Goal: Information Seeking & Learning: Check status

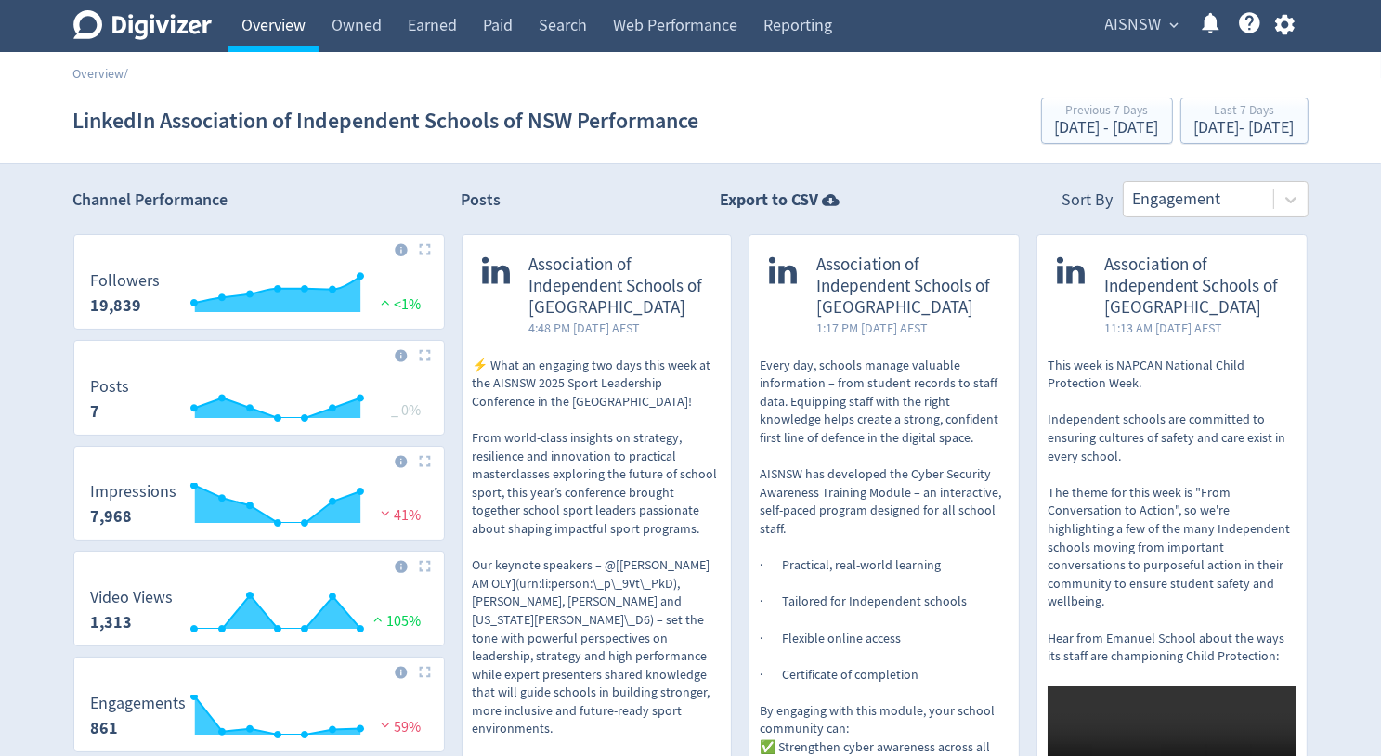
click at [270, 34] on link "Overview" at bounding box center [273, 26] width 90 height 52
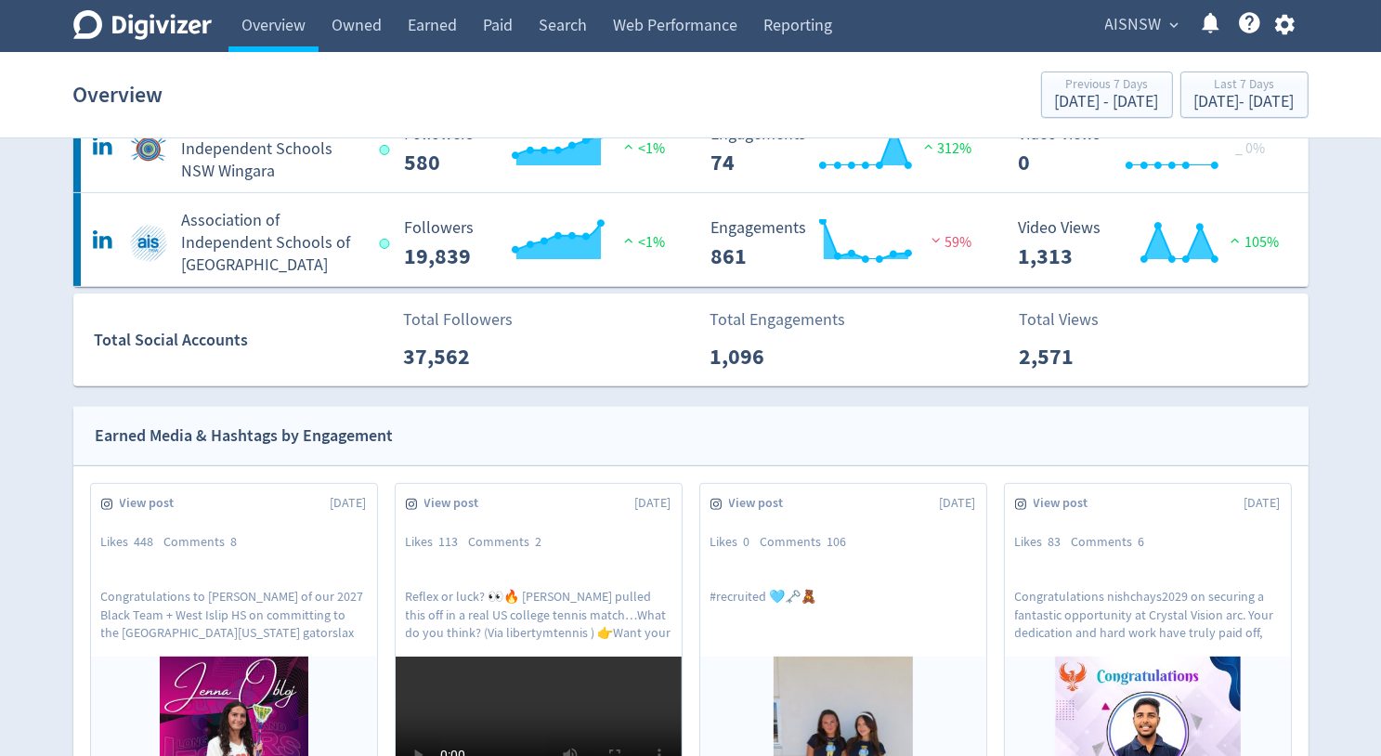
scroll to position [371, 0]
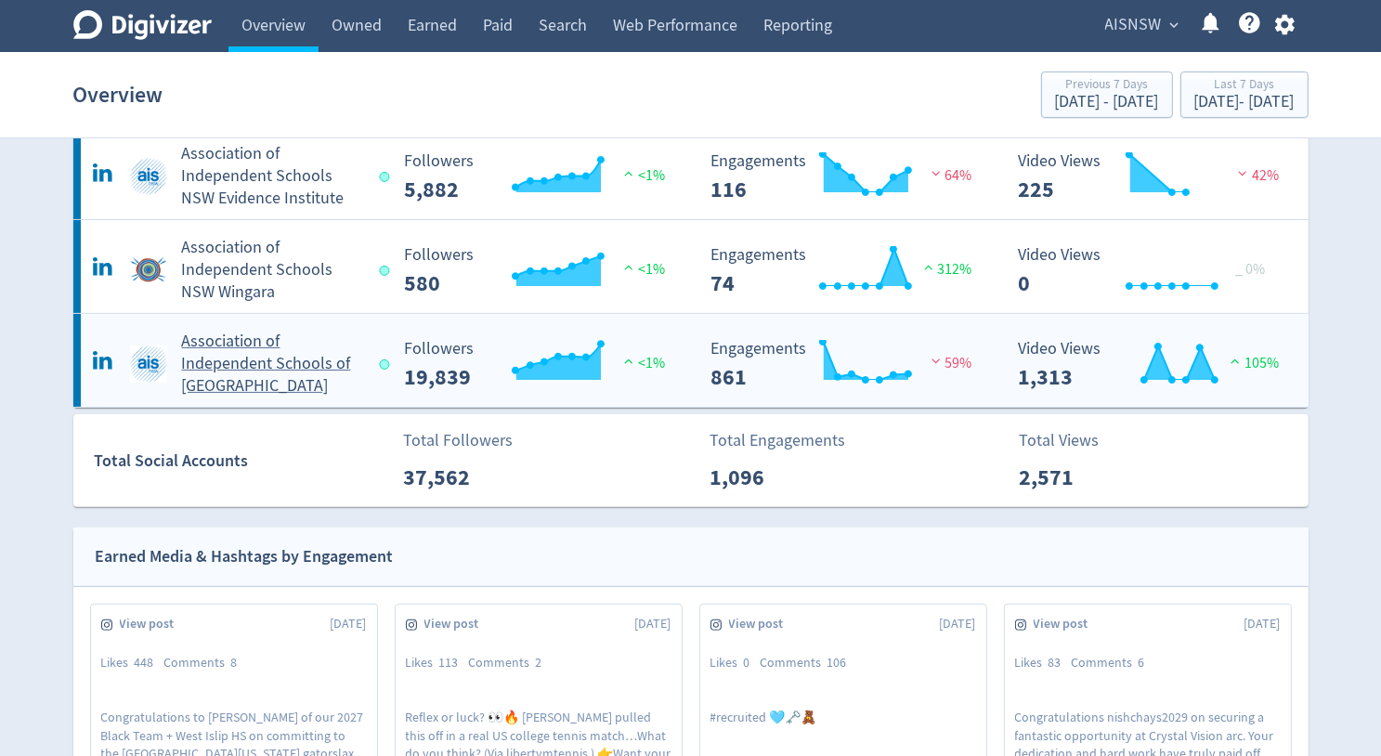
click at [234, 366] on h5 "Association of Independent Schools of [GEOGRAPHIC_DATA]" at bounding box center [272, 364] width 181 height 67
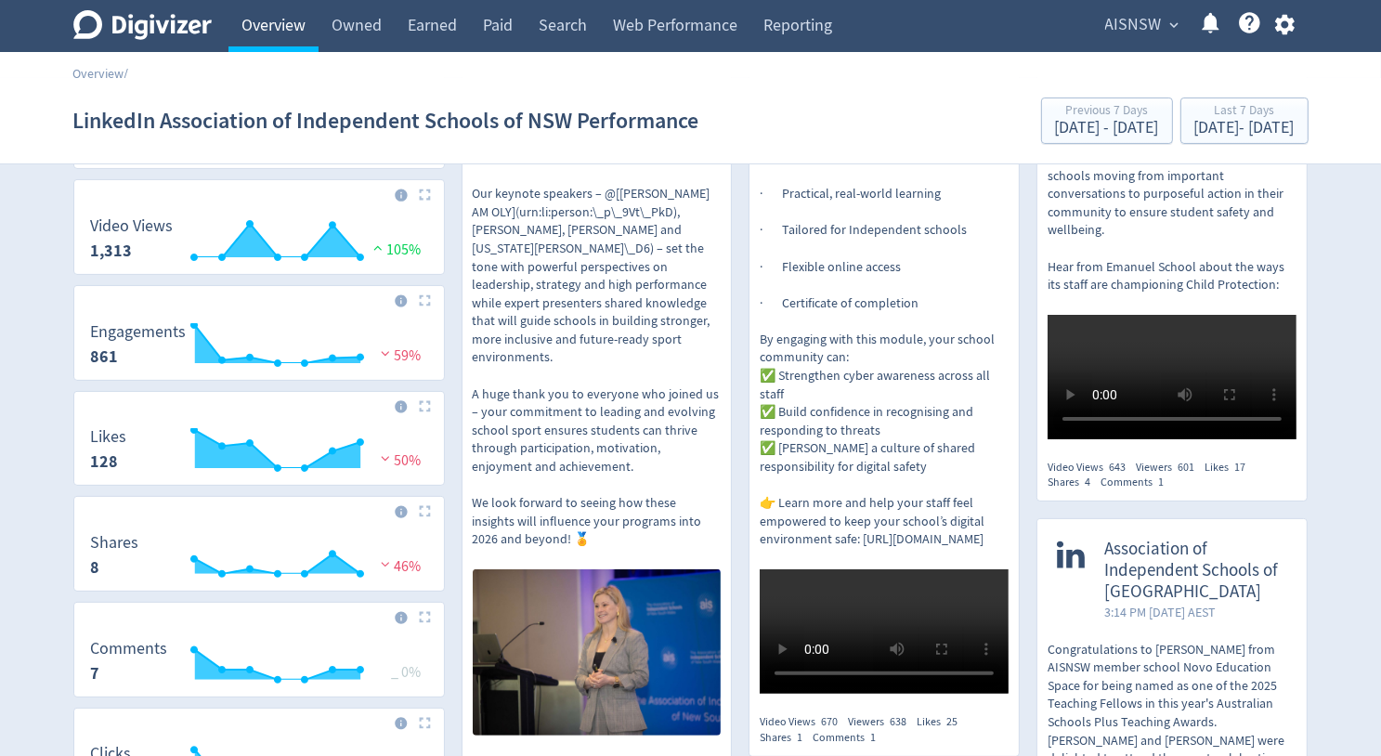
click at [282, 28] on link "Overview" at bounding box center [273, 26] width 90 height 52
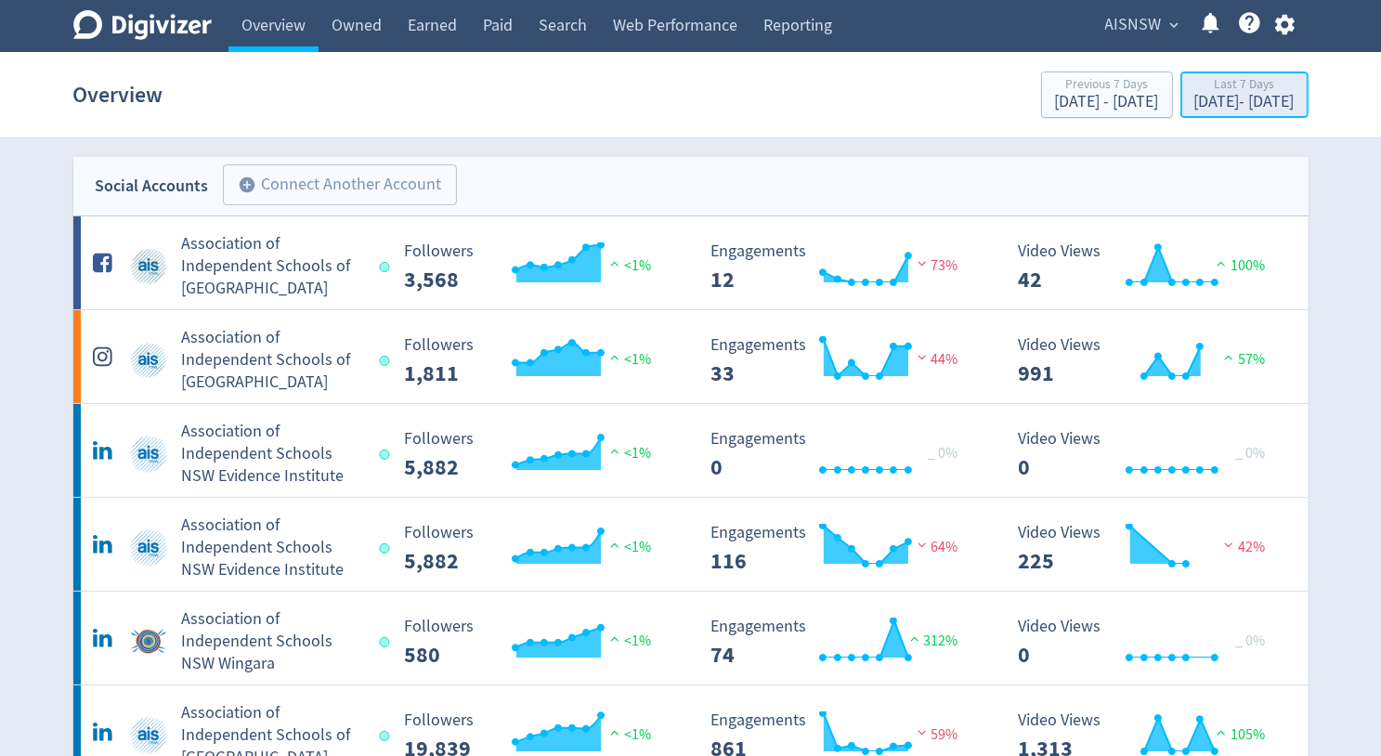
click at [1194, 104] on div "[DATE] - [DATE]" at bounding box center [1244, 102] width 100 height 17
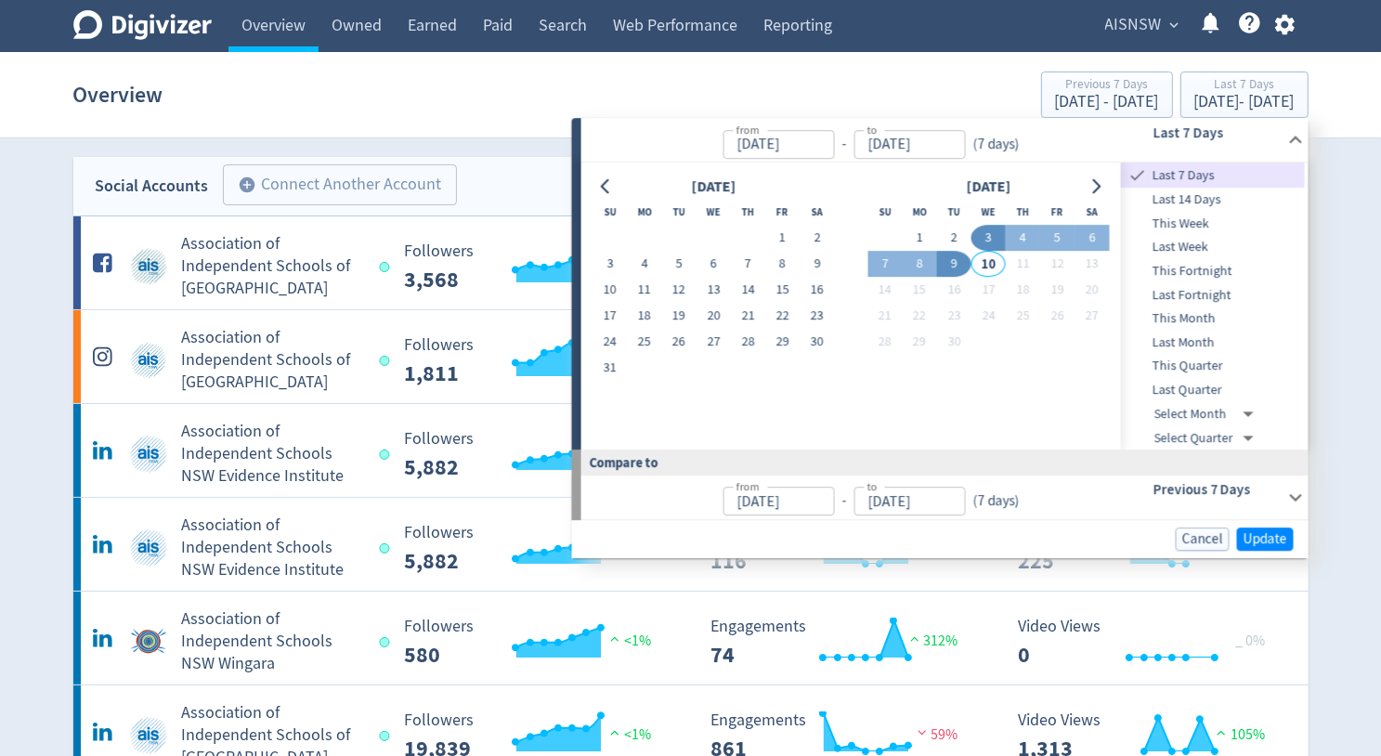
click at [750, 149] on input "[DATE]" at bounding box center [777, 144] width 111 height 29
click at [609, 191] on icon "Go to previous month" at bounding box center [606, 186] width 15 height 15
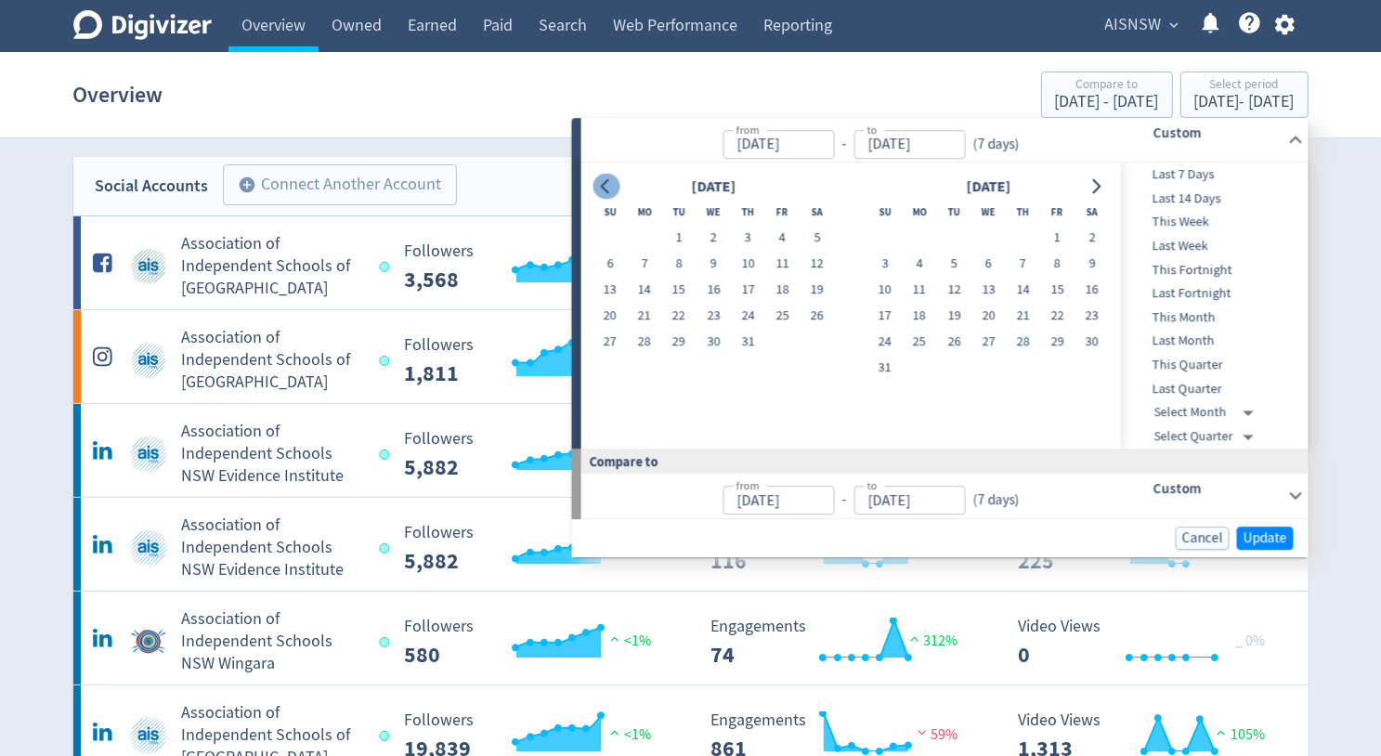
click at [609, 191] on icon "Go to previous month" at bounding box center [606, 186] width 15 height 15
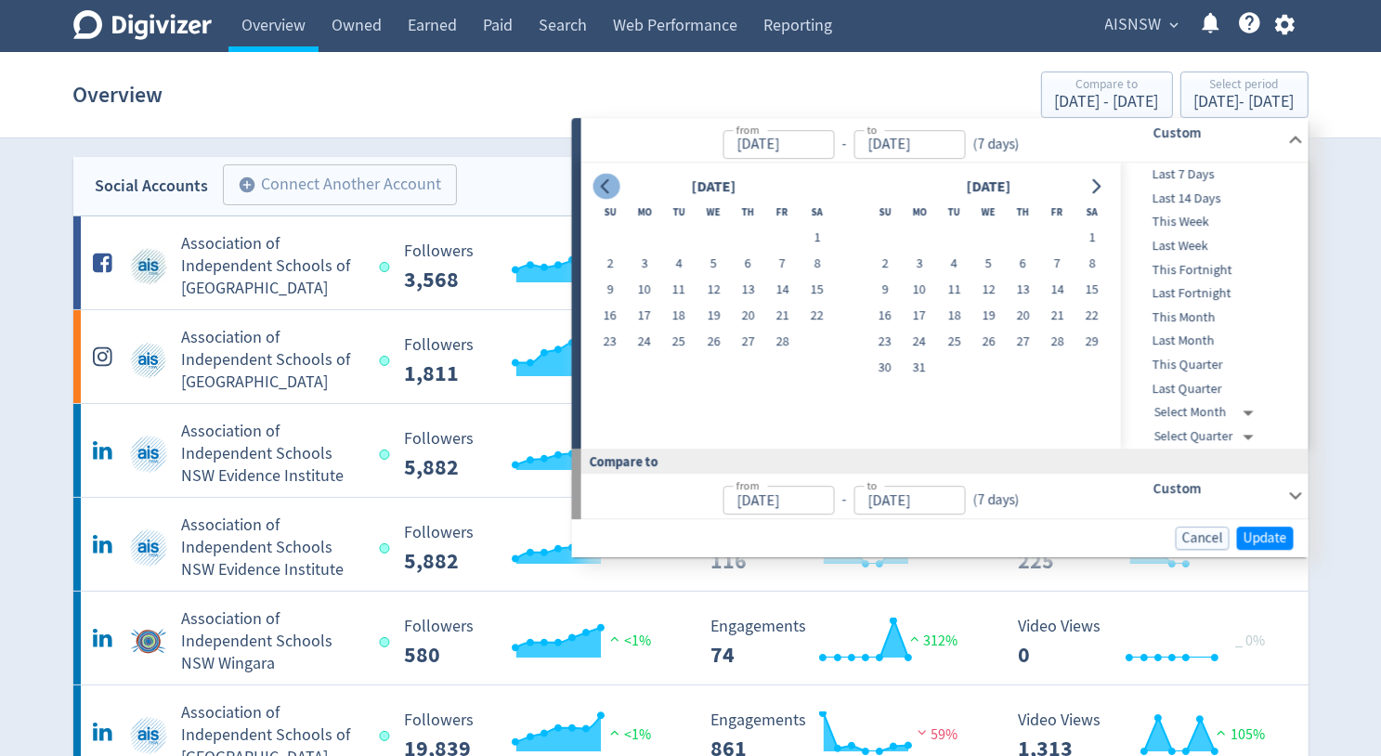
click at [609, 191] on icon "Go to previous month" at bounding box center [606, 186] width 15 height 15
click at [702, 237] on button "1" at bounding box center [713, 239] width 34 height 26
type input "[DATE]"
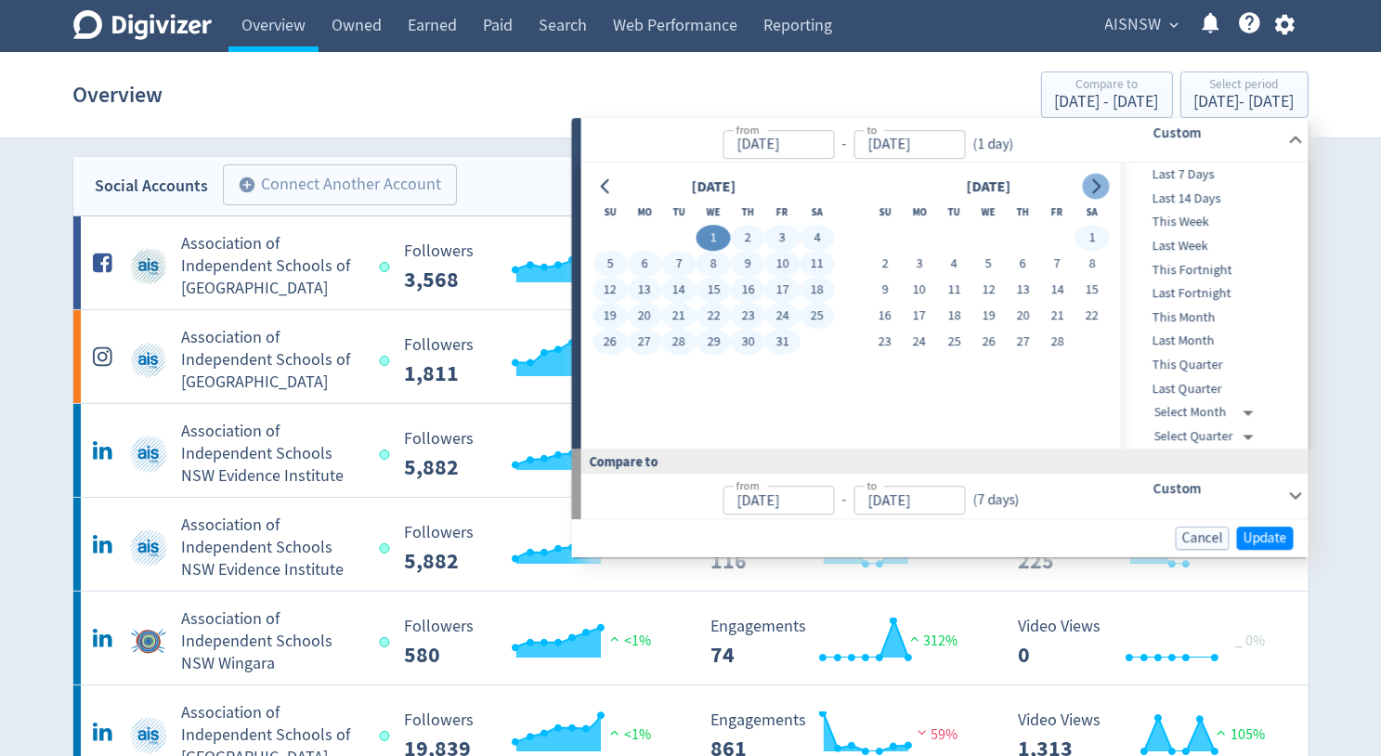
click at [1100, 192] on icon "Go to next month" at bounding box center [1095, 186] width 15 height 15
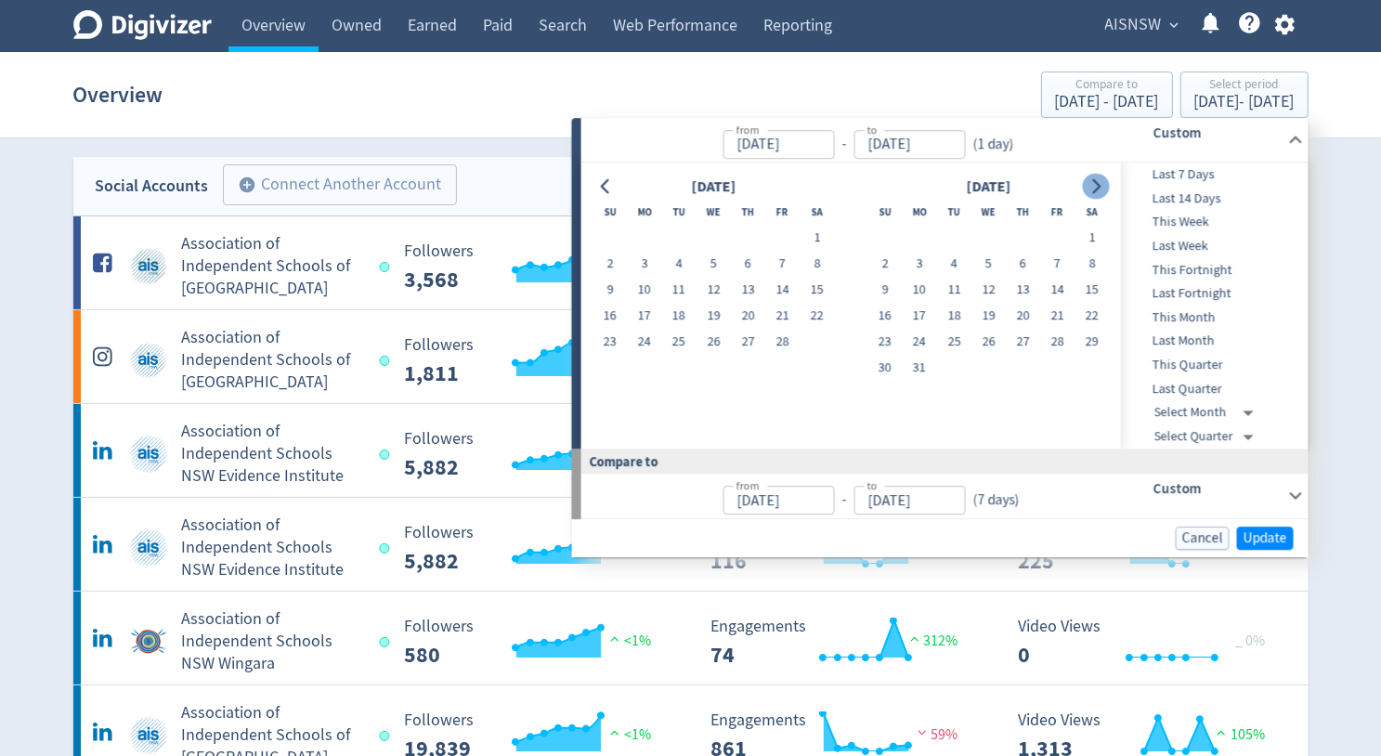
click at [1100, 192] on icon "Go to next month" at bounding box center [1095, 186] width 15 height 15
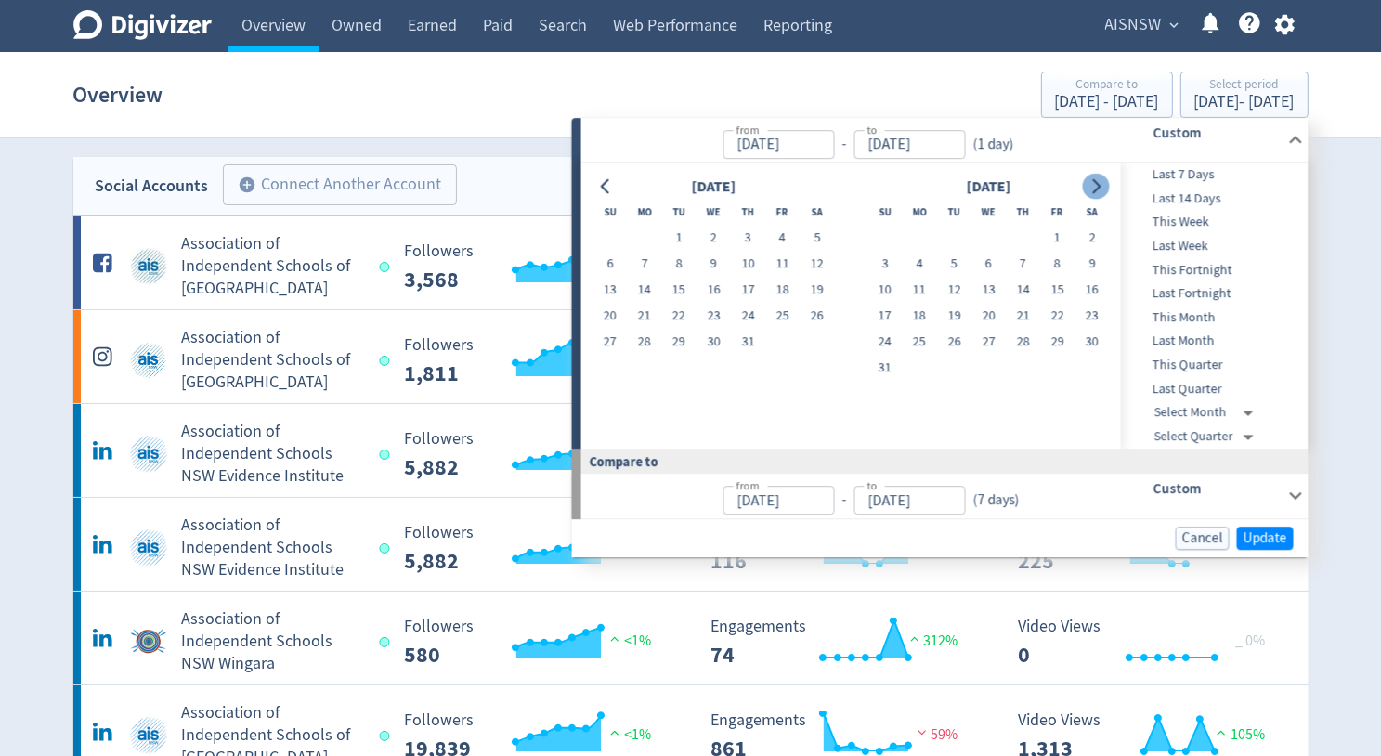
click at [1100, 192] on icon "Go to next month" at bounding box center [1095, 186] width 15 height 15
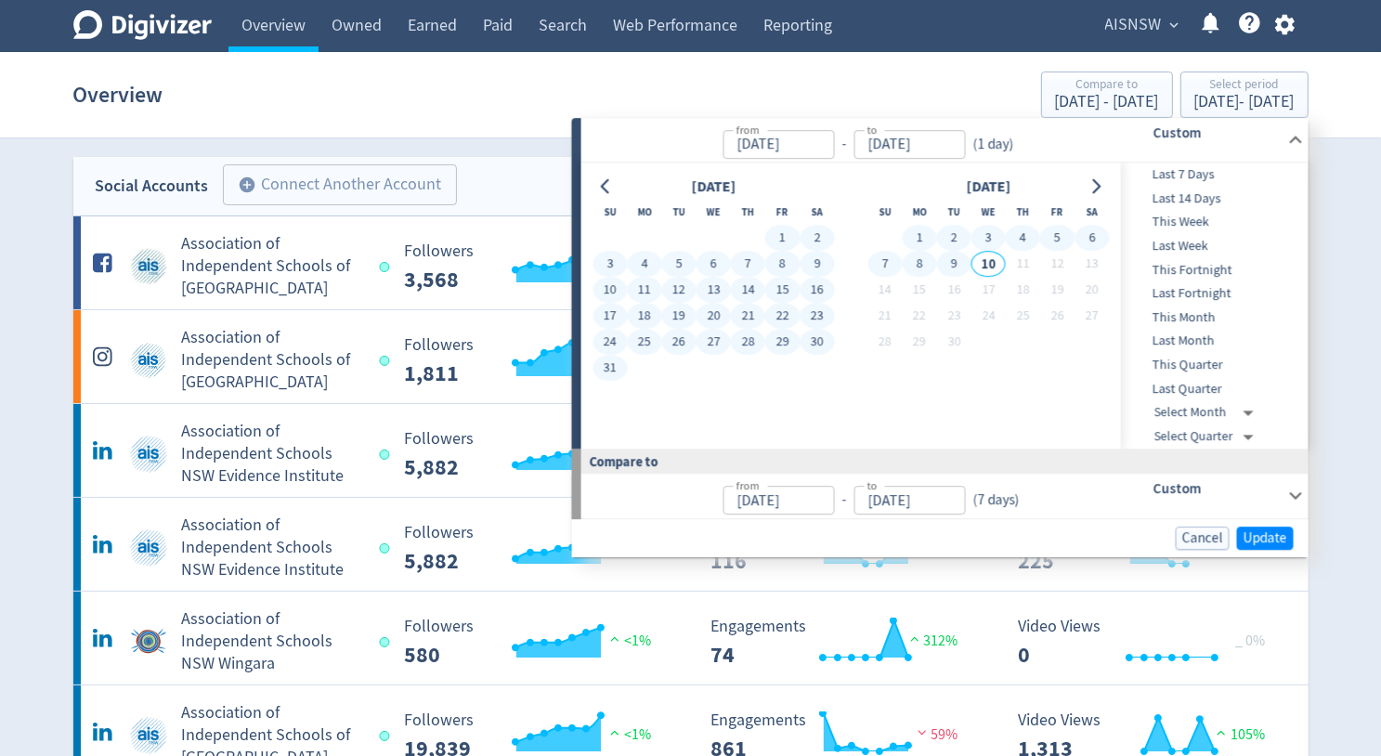
click at [958, 263] on button "9" at bounding box center [954, 265] width 34 height 26
type input "[DATE]"
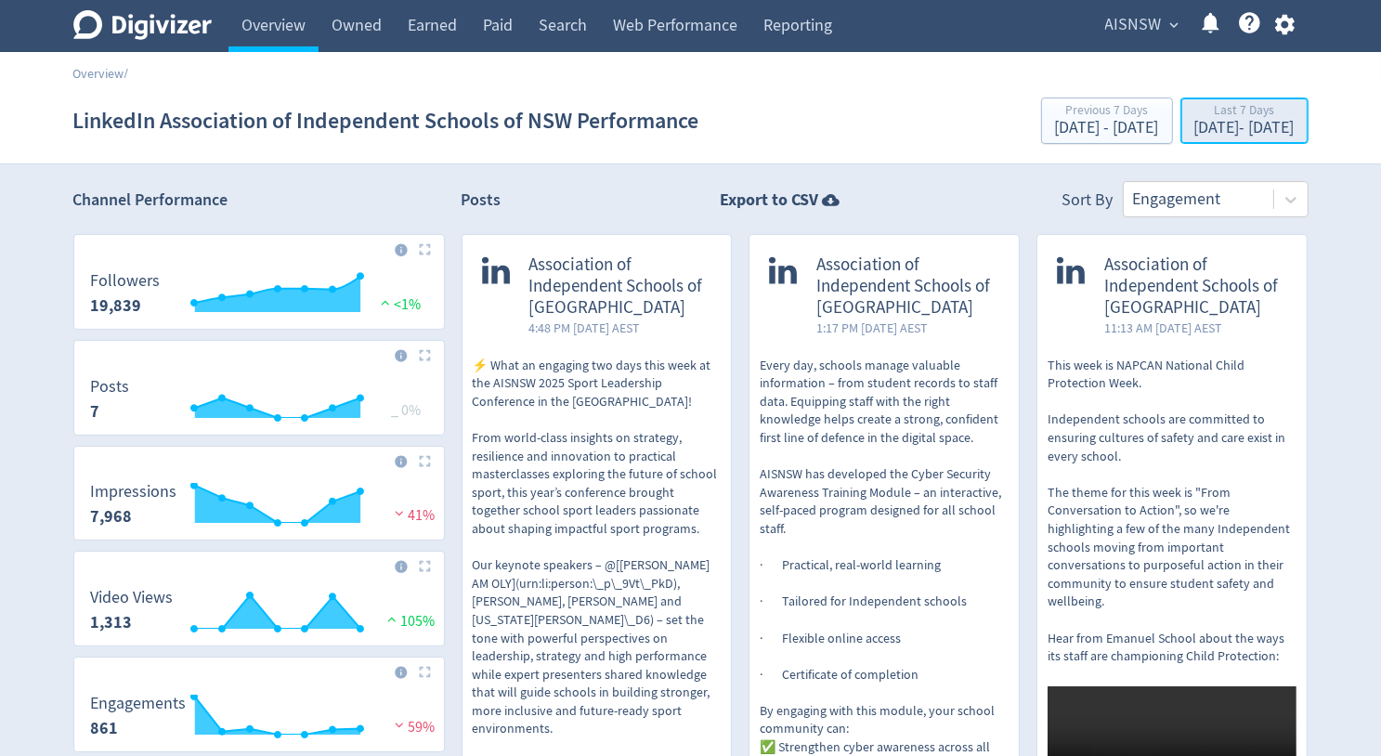
click at [1186, 139] on div "Last 7 Days [DATE] - [DATE]" at bounding box center [1244, 122] width 117 height 38
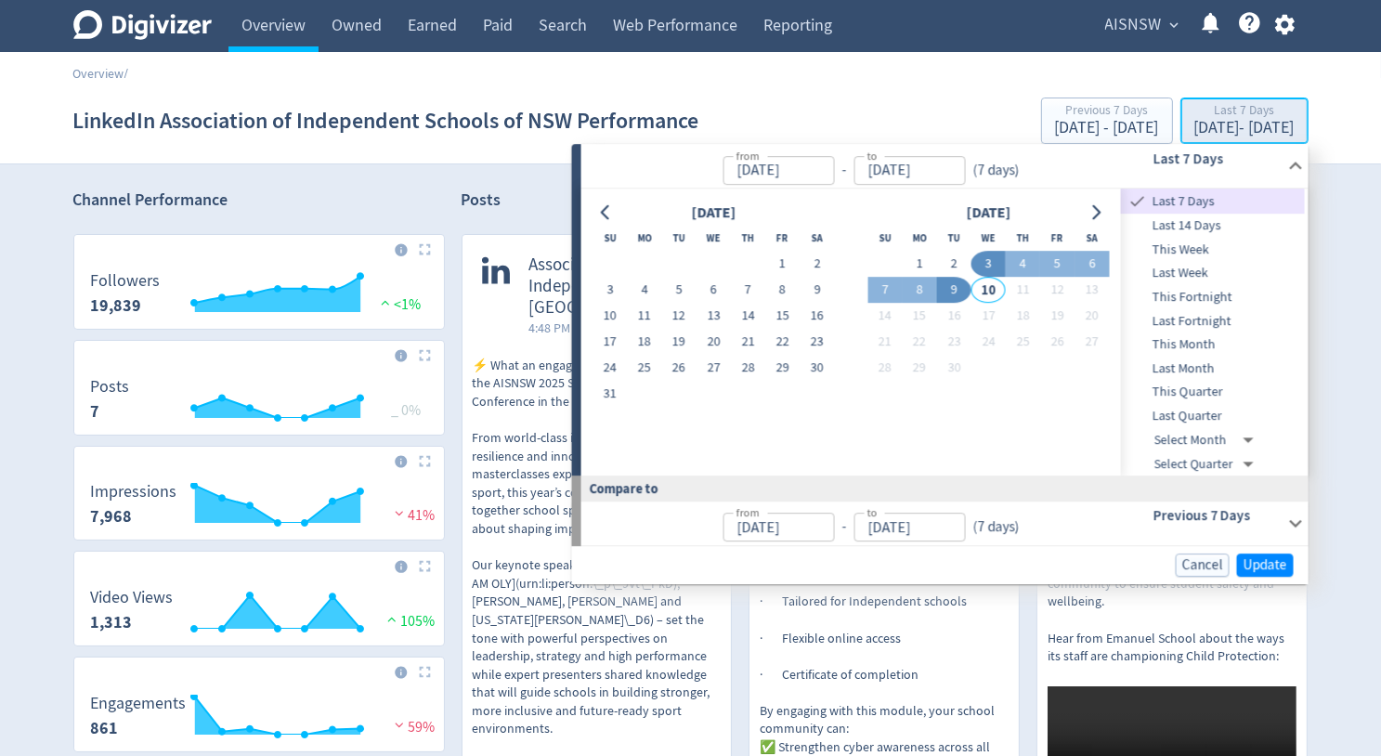
type input "[DATE]"
click at [616, 212] on button "Go to previous month" at bounding box center [605, 213] width 27 height 26
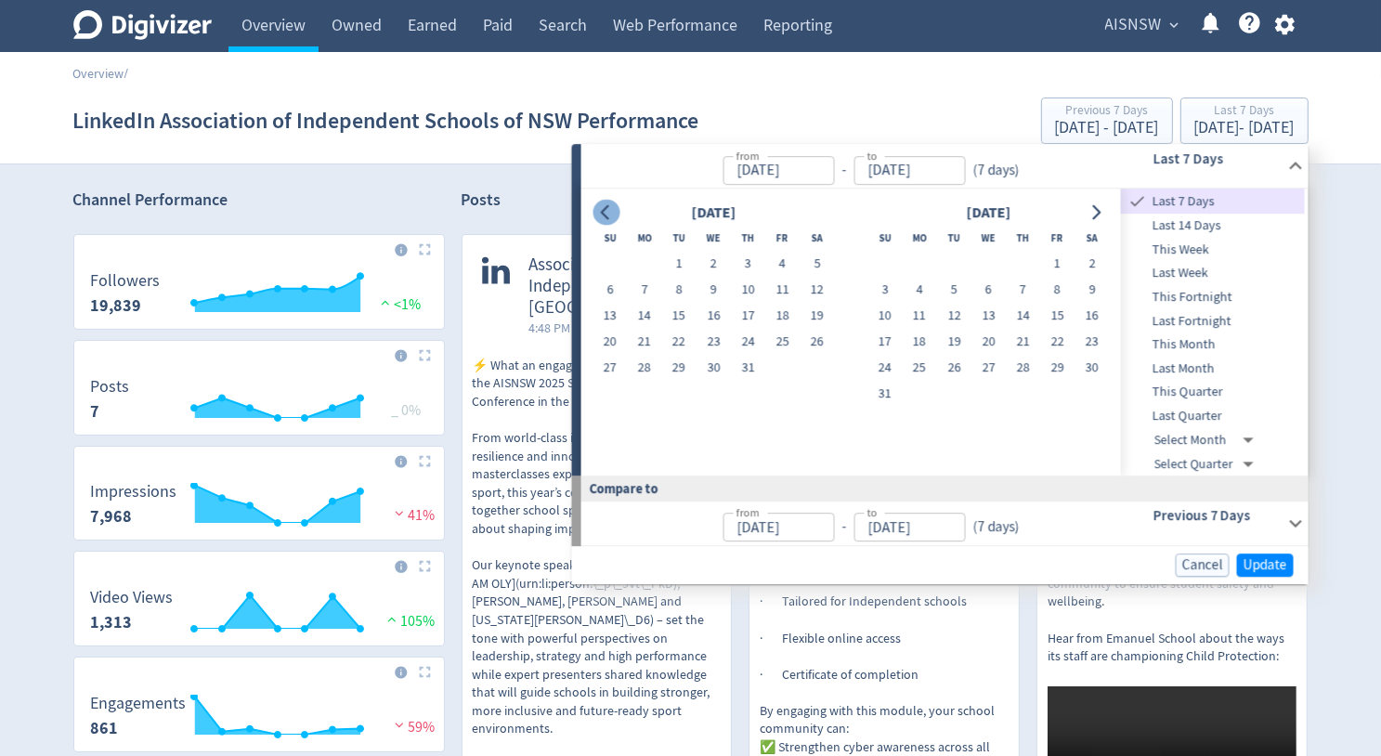
click at [616, 212] on button "Go to previous month" at bounding box center [605, 213] width 27 height 26
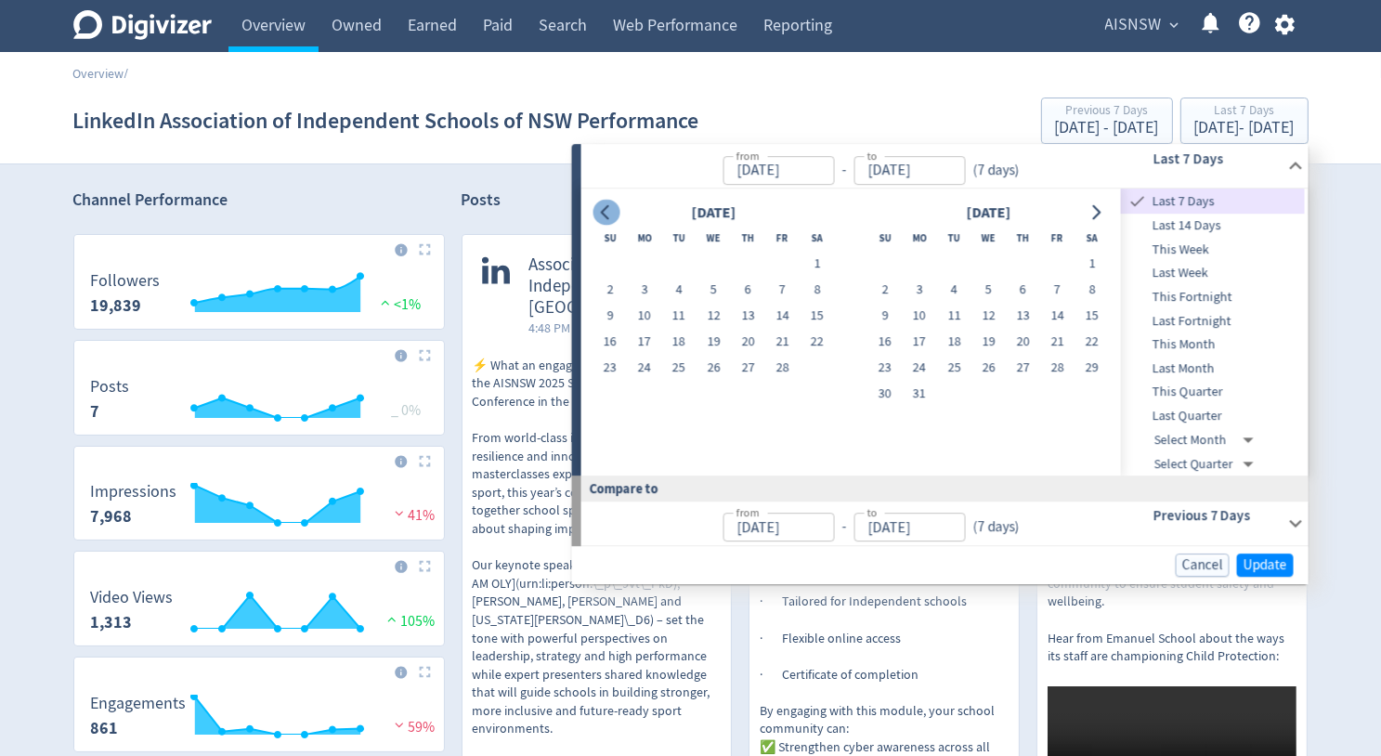
click at [616, 212] on button "Go to previous month" at bounding box center [605, 213] width 27 height 26
click at [707, 257] on button "1" at bounding box center [713, 265] width 34 height 26
type input "[DATE]"
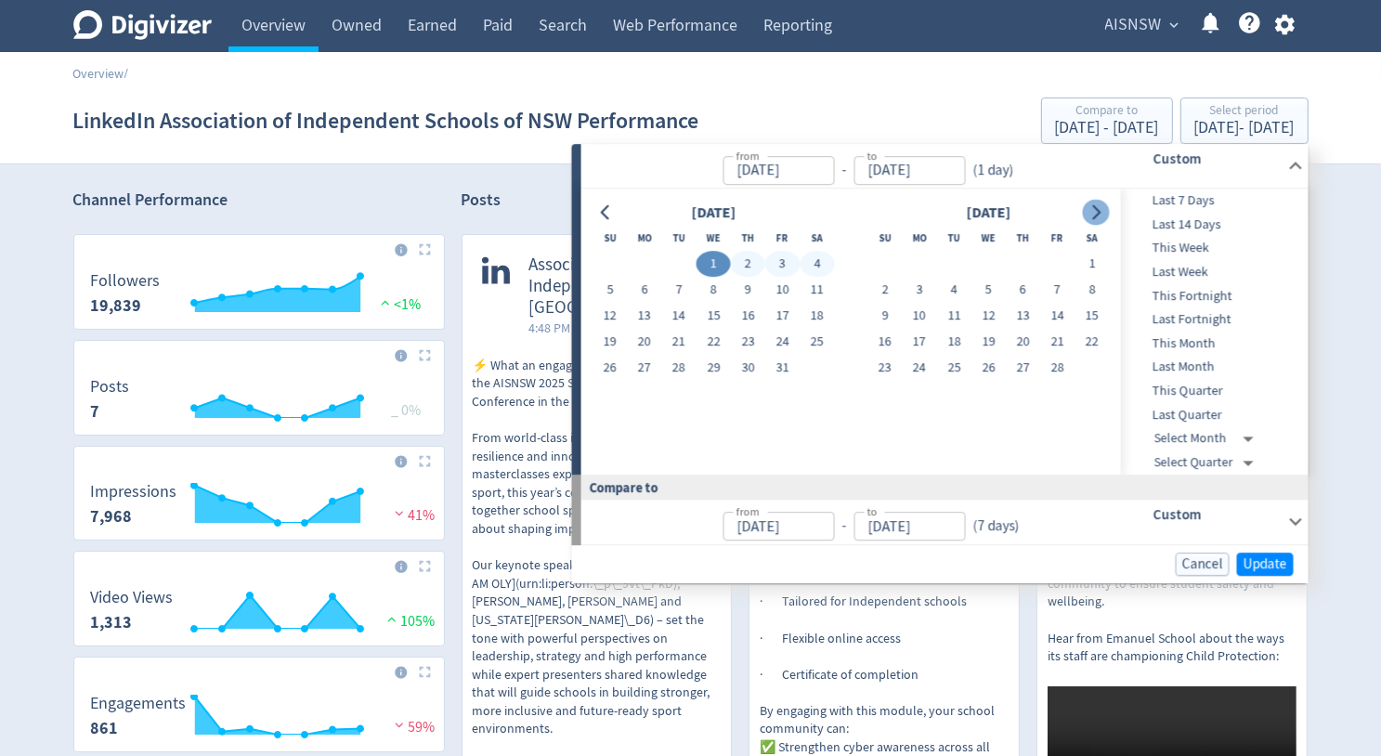
click at [1105, 217] on button "Go to next month" at bounding box center [1095, 213] width 27 height 26
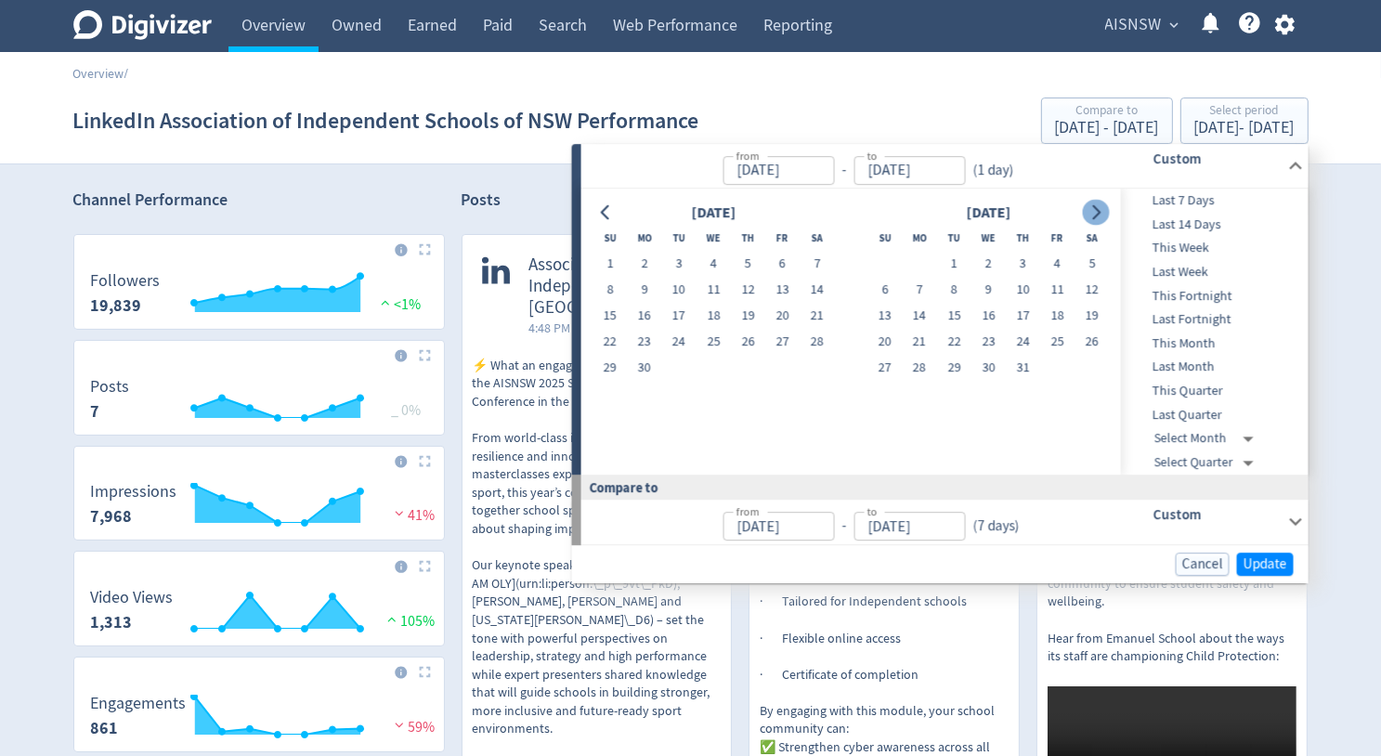
click at [1105, 217] on button "Go to next month" at bounding box center [1095, 213] width 27 height 26
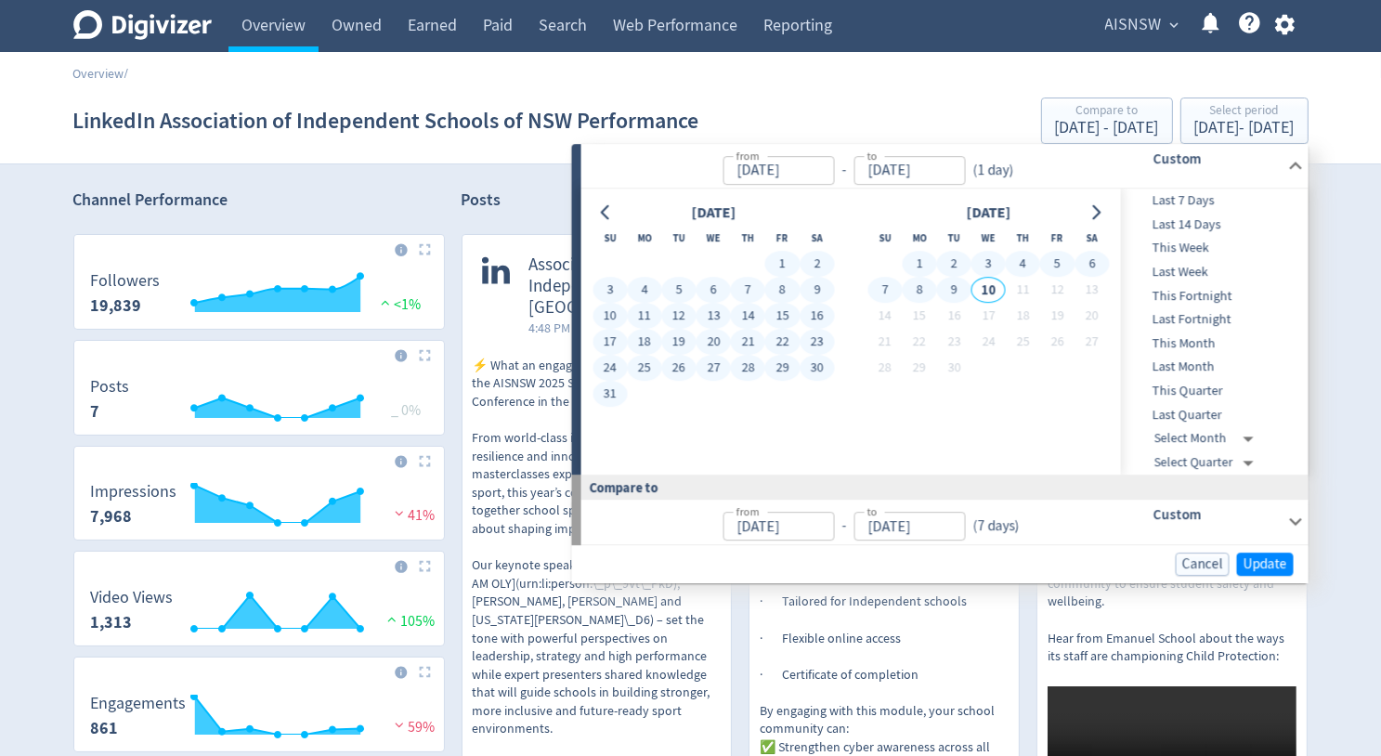
click at [959, 296] on button "9" at bounding box center [954, 291] width 34 height 26
type input "[DATE]"
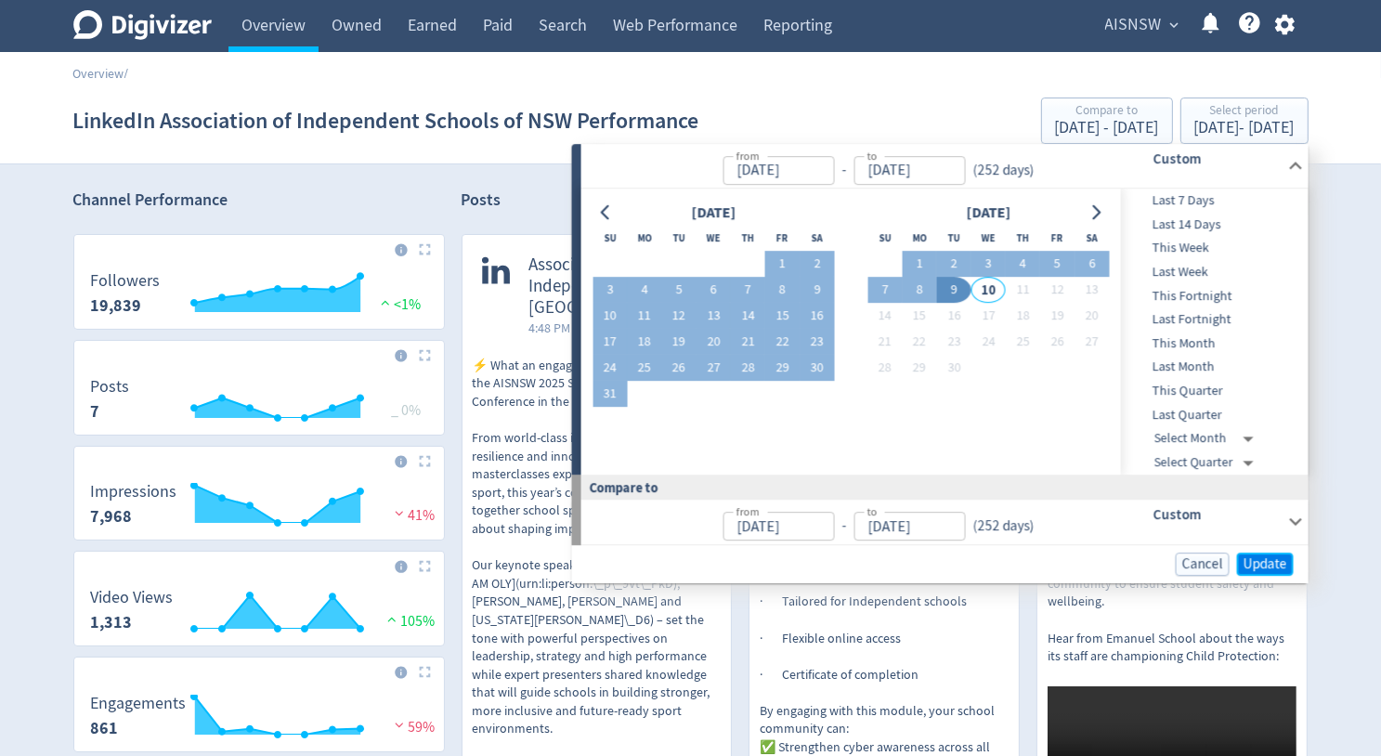
click at [1268, 567] on span "Update" at bounding box center [1265, 564] width 44 height 14
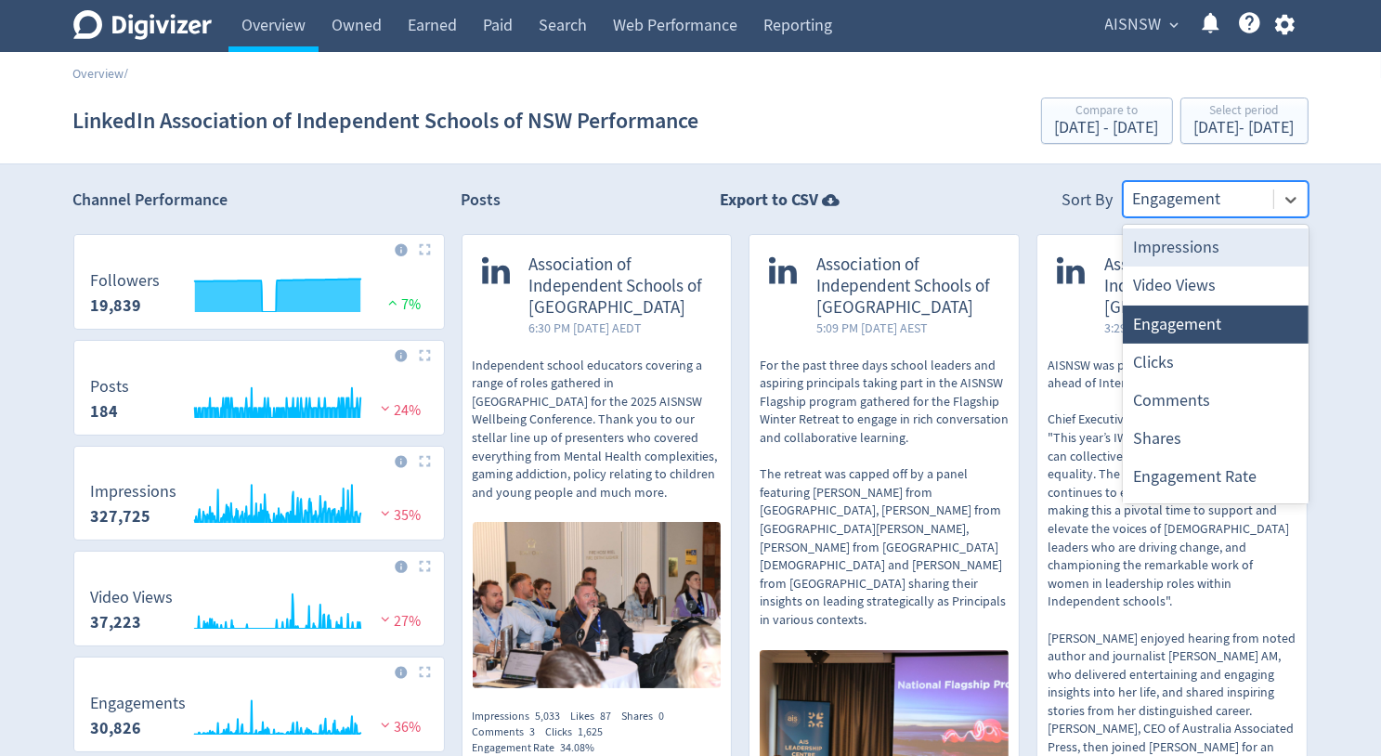
click at [1216, 198] on div at bounding box center [1198, 199] width 131 height 27
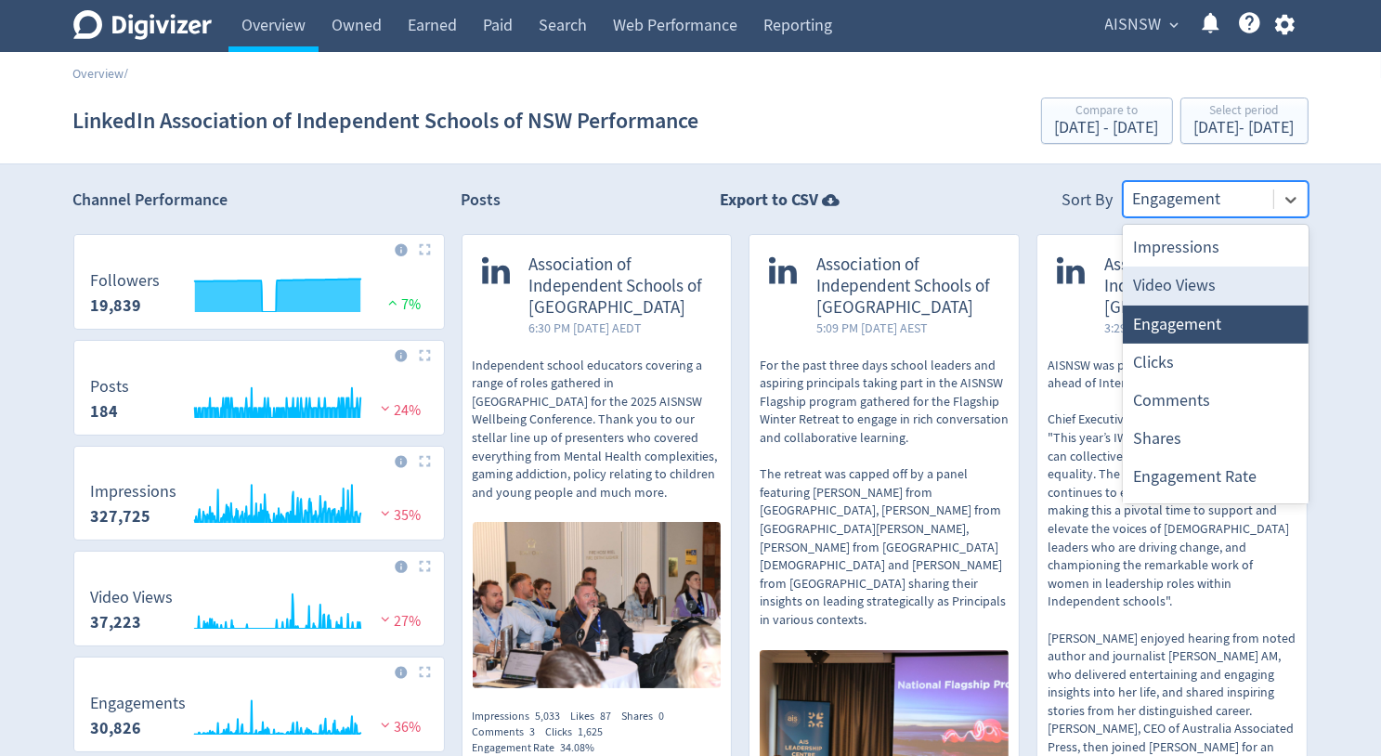
click at [1201, 287] on div "Video Views" at bounding box center [1216, 285] width 186 height 38
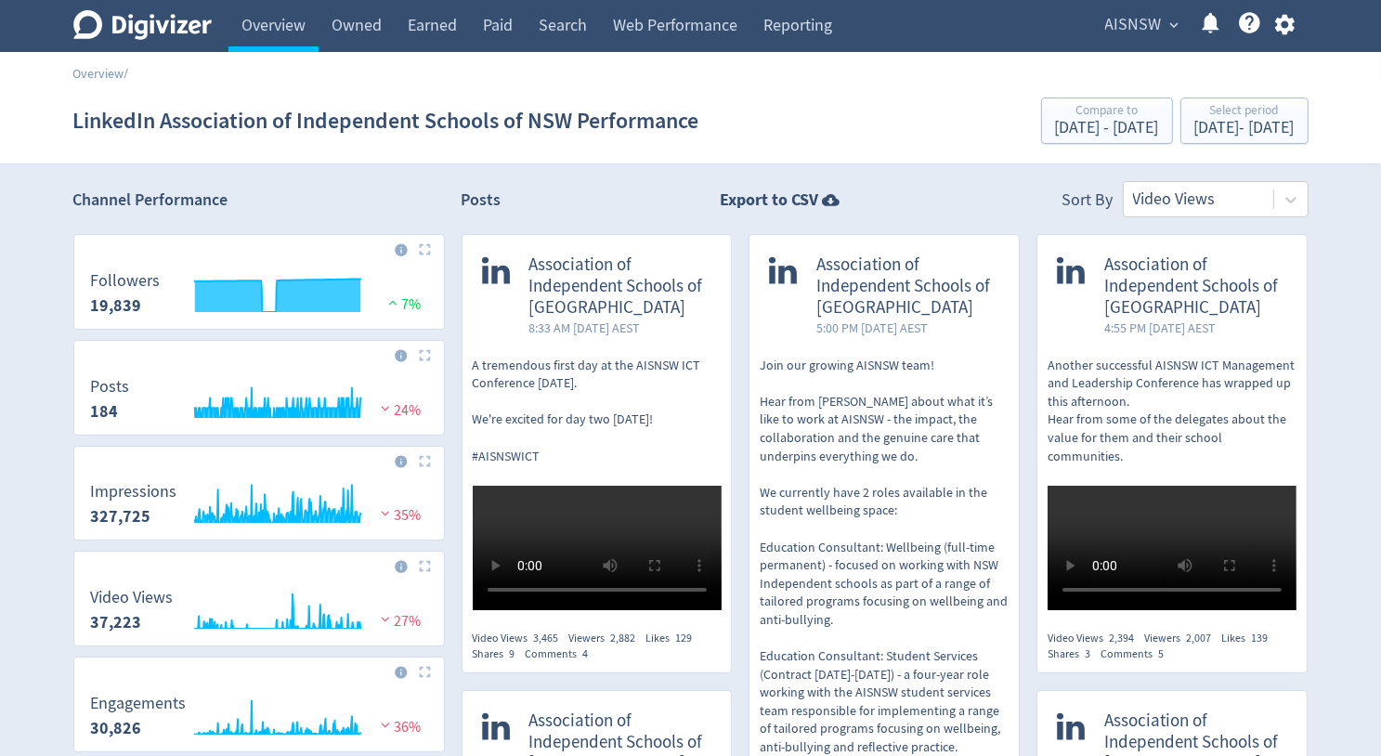
click at [654, 398] on p "A tremendous first day at the AISNSW ICT Conference yesterday. We're excited fo…" at bounding box center [597, 412] width 249 height 110
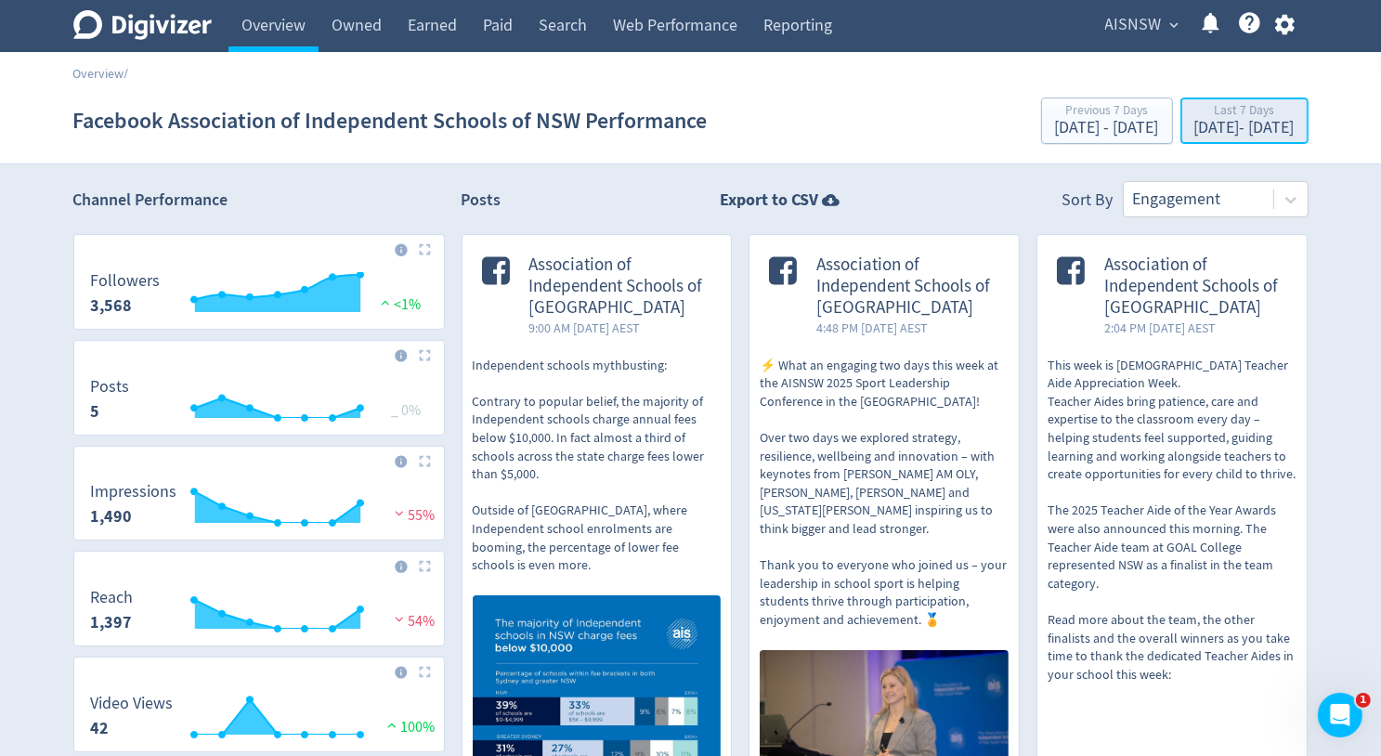
click at [1194, 121] on div "[DATE] - [DATE]" at bounding box center [1244, 128] width 100 height 17
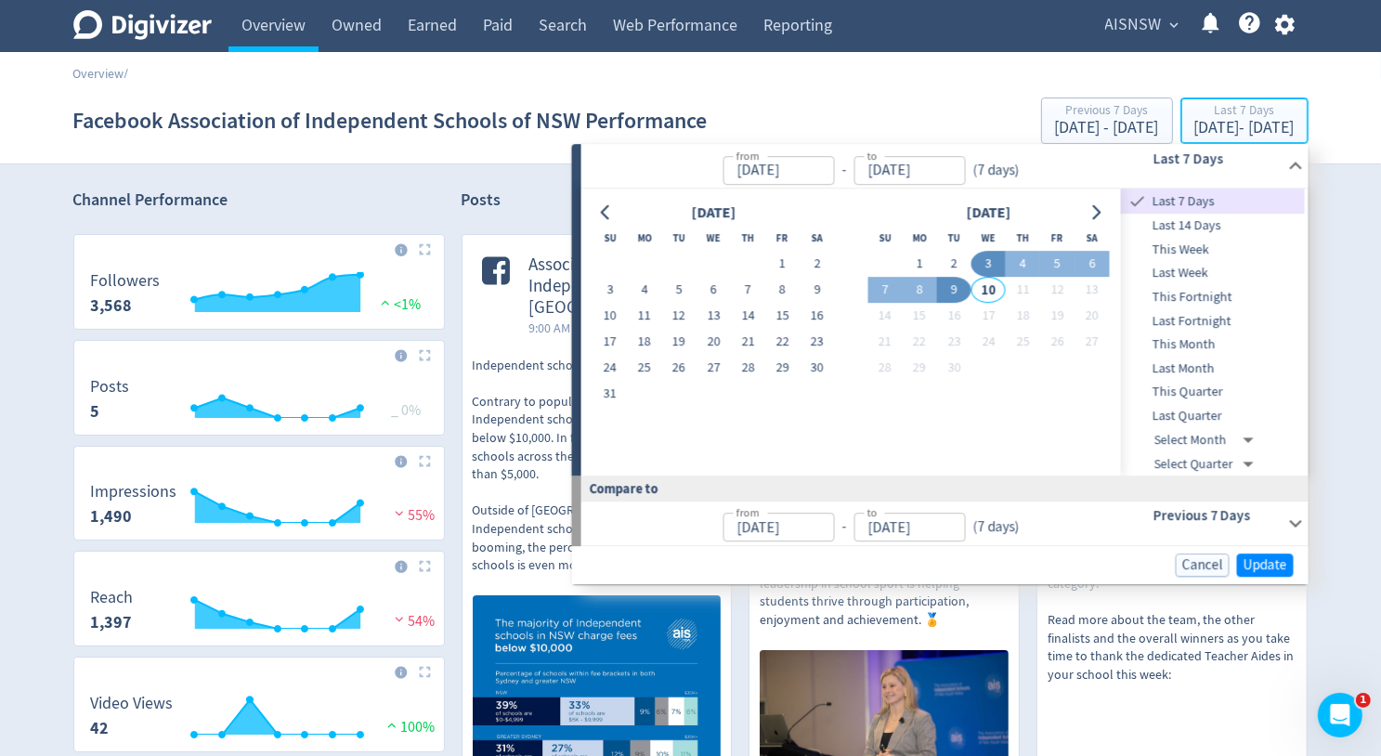
type input "[DATE]"
click at [609, 211] on icon "Go to previous month" at bounding box center [606, 212] width 15 height 15
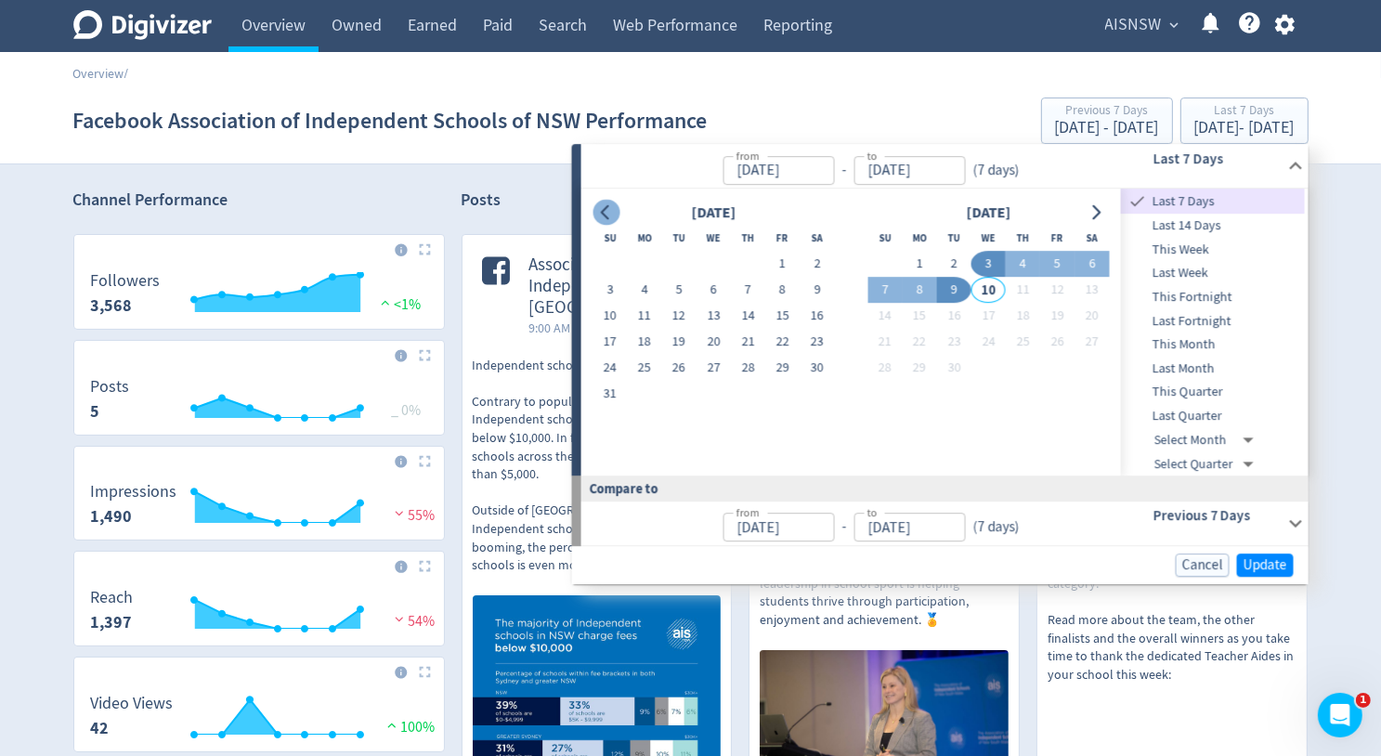
click at [609, 211] on icon "Go to previous month" at bounding box center [606, 212] width 15 height 15
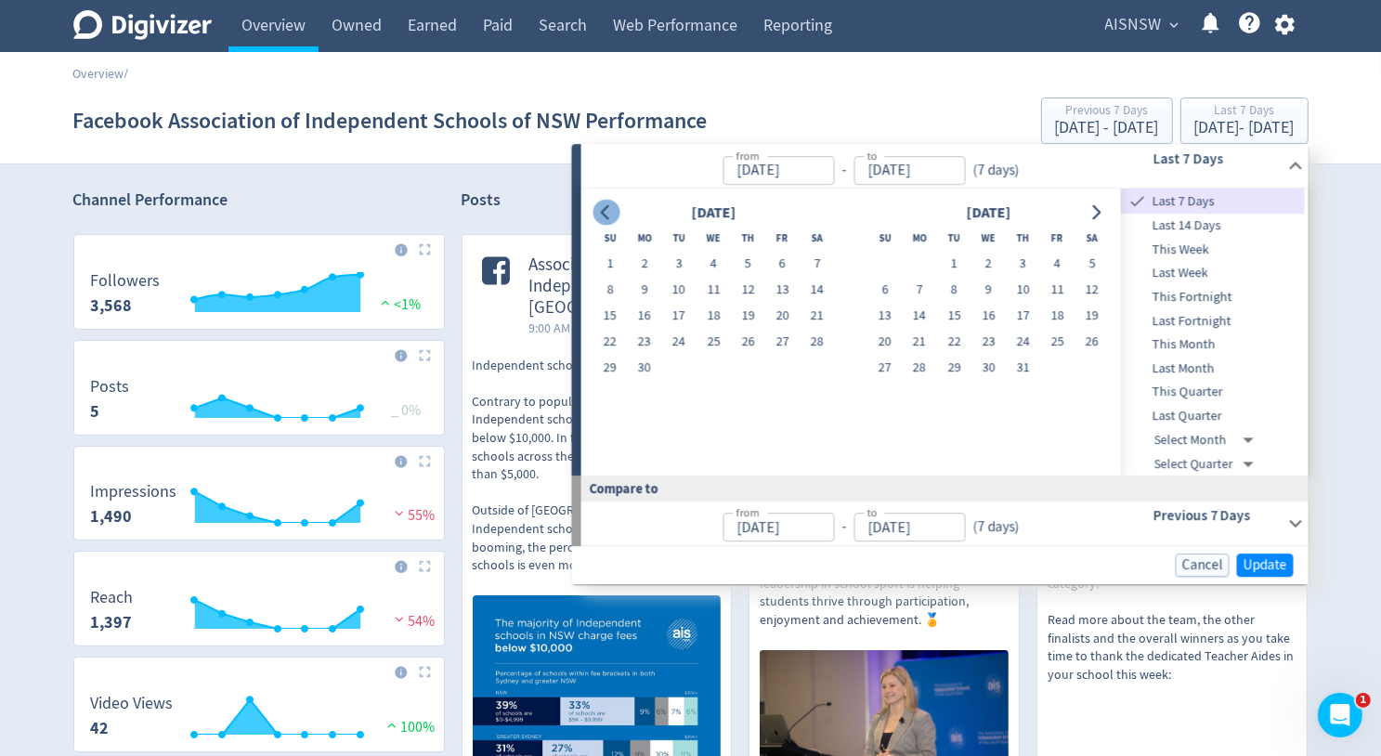
click at [609, 211] on icon "Go to previous month" at bounding box center [606, 212] width 15 height 15
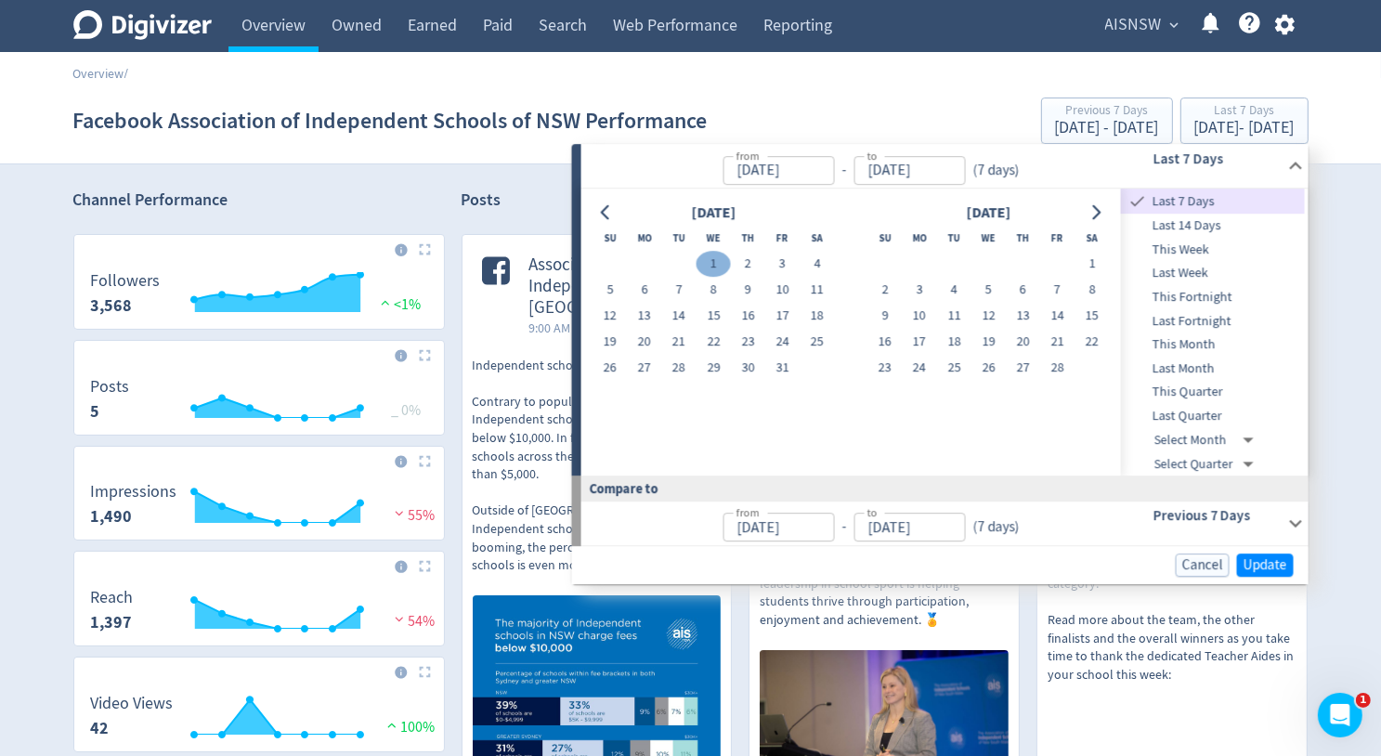
click at [721, 265] on button "1" at bounding box center [713, 265] width 34 height 26
type input "[DATE]"
click at [1095, 214] on icon "Go to next month" at bounding box center [1095, 212] width 15 height 15
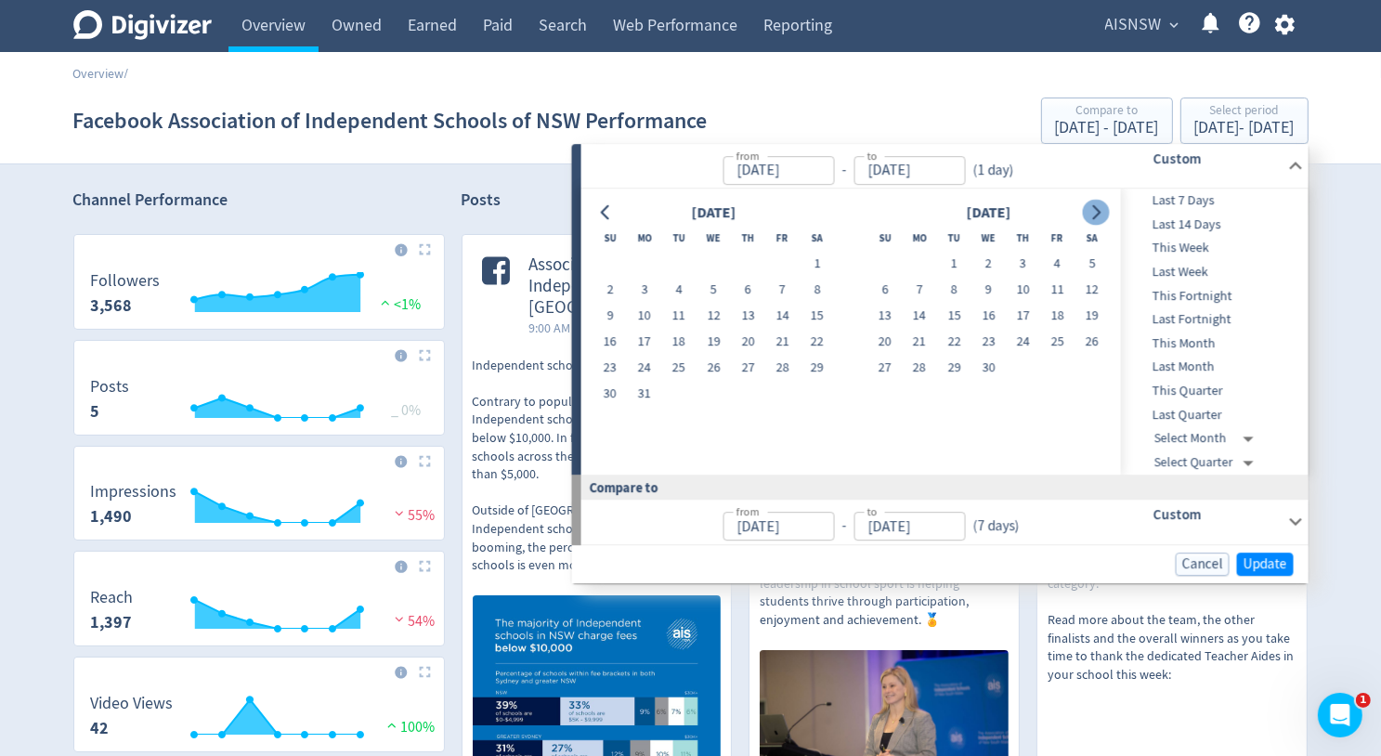
click at [1095, 214] on icon "Go to next month" at bounding box center [1095, 212] width 15 height 15
click at [1096, 212] on icon "Go to next month" at bounding box center [1095, 212] width 15 height 15
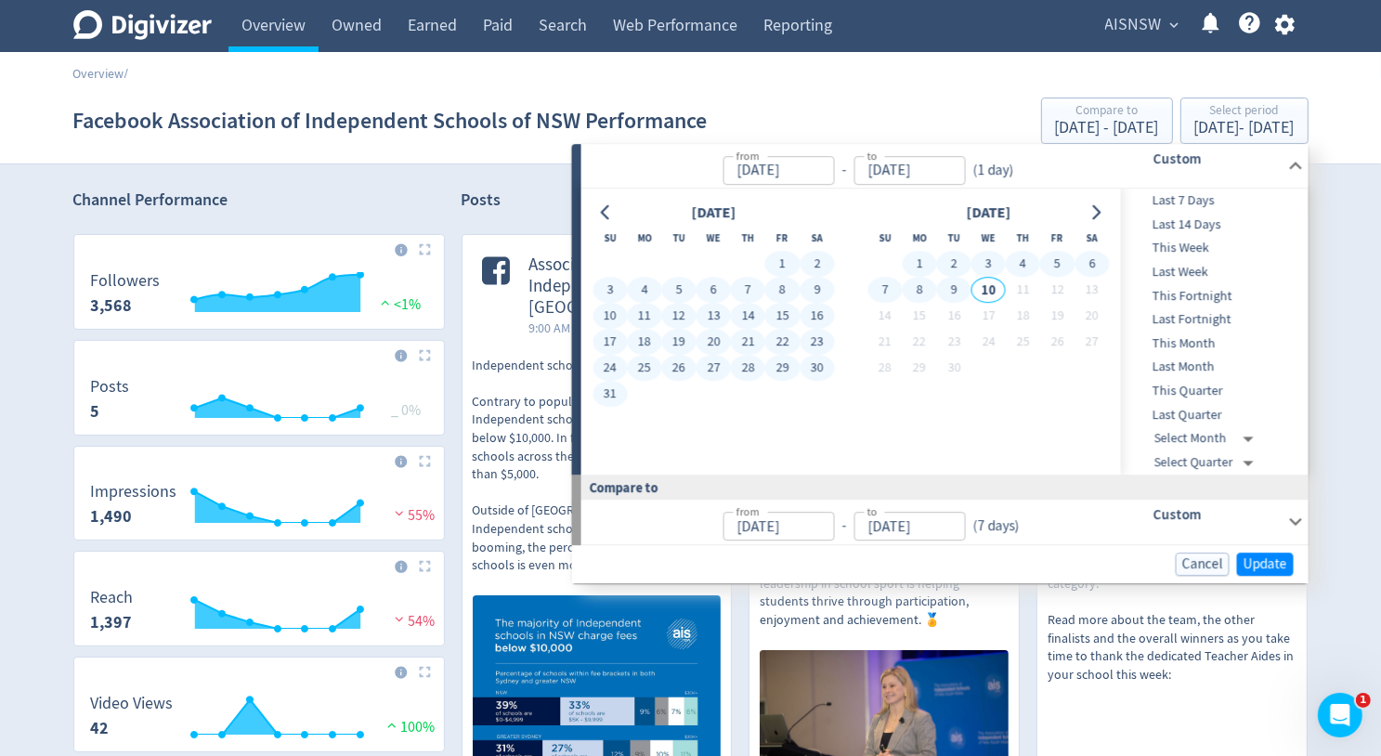
click at [947, 288] on button "9" at bounding box center [954, 291] width 34 height 26
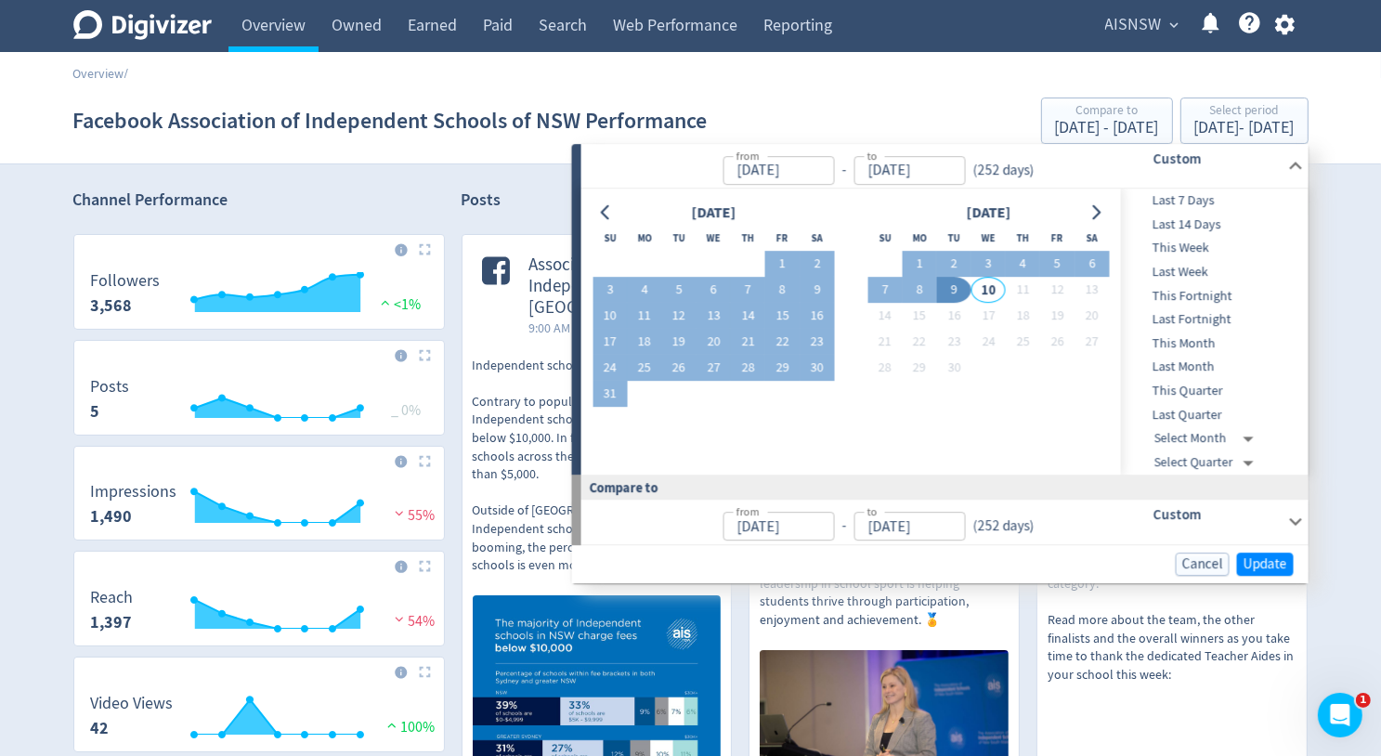
type input "[DATE]"
click at [1255, 559] on span "Update" at bounding box center [1265, 564] width 44 height 14
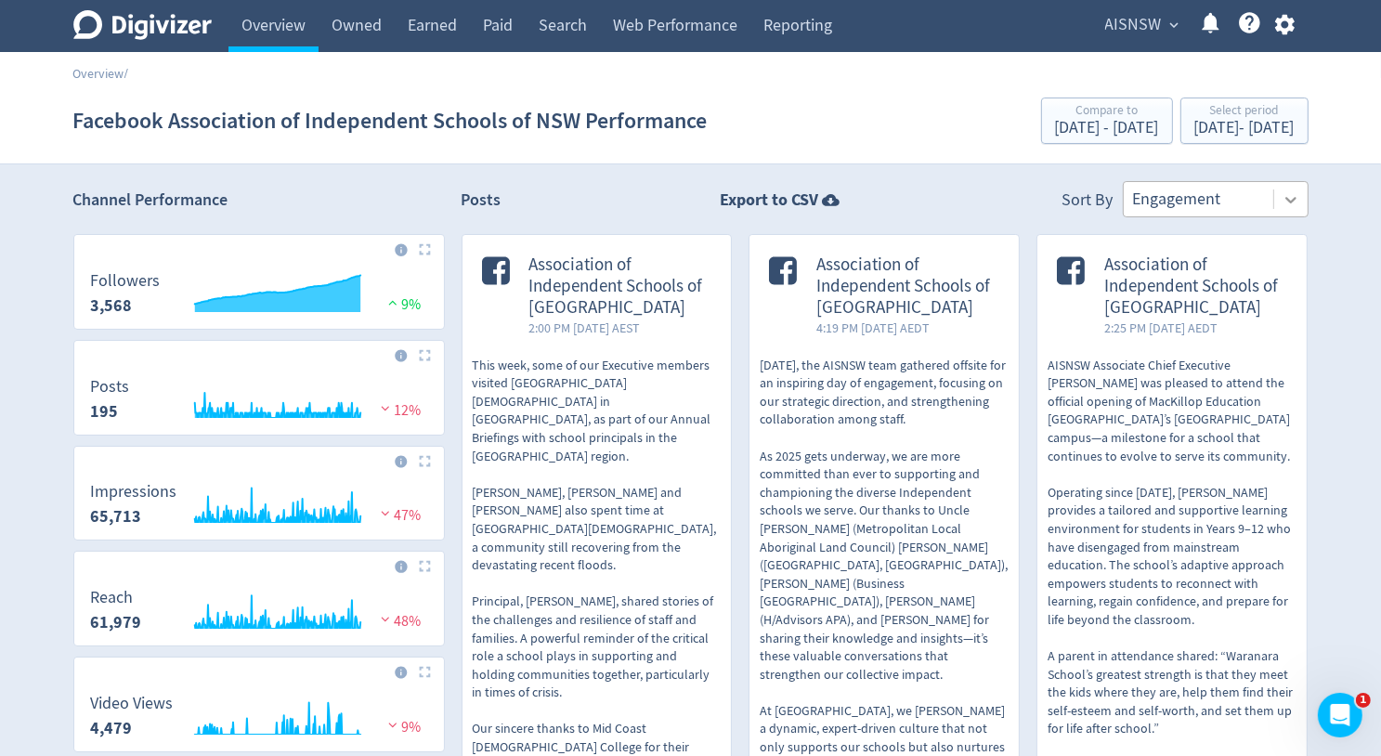
click at [1284, 201] on icon at bounding box center [1290, 199] width 19 height 19
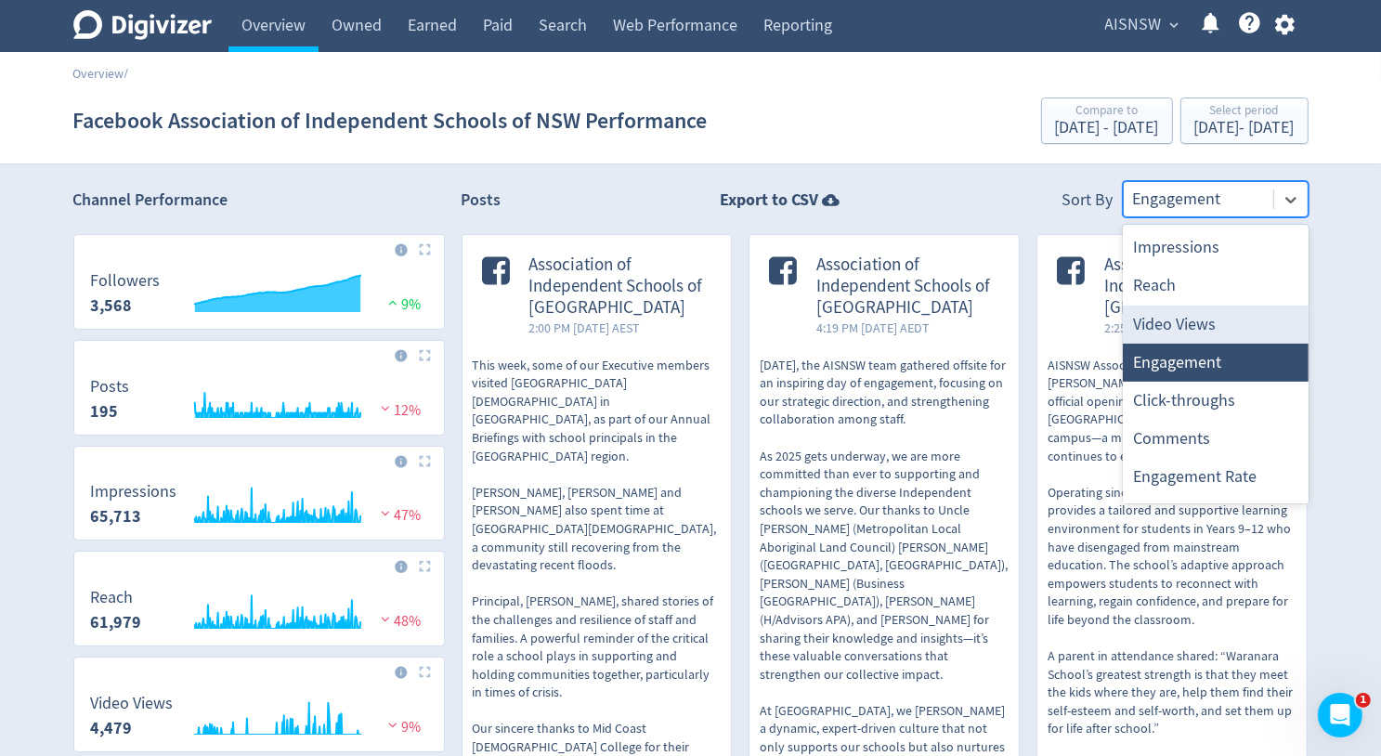
click at [1222, 319] on div "Video Views" at bounding box center [1216, 324] width 186 height 38
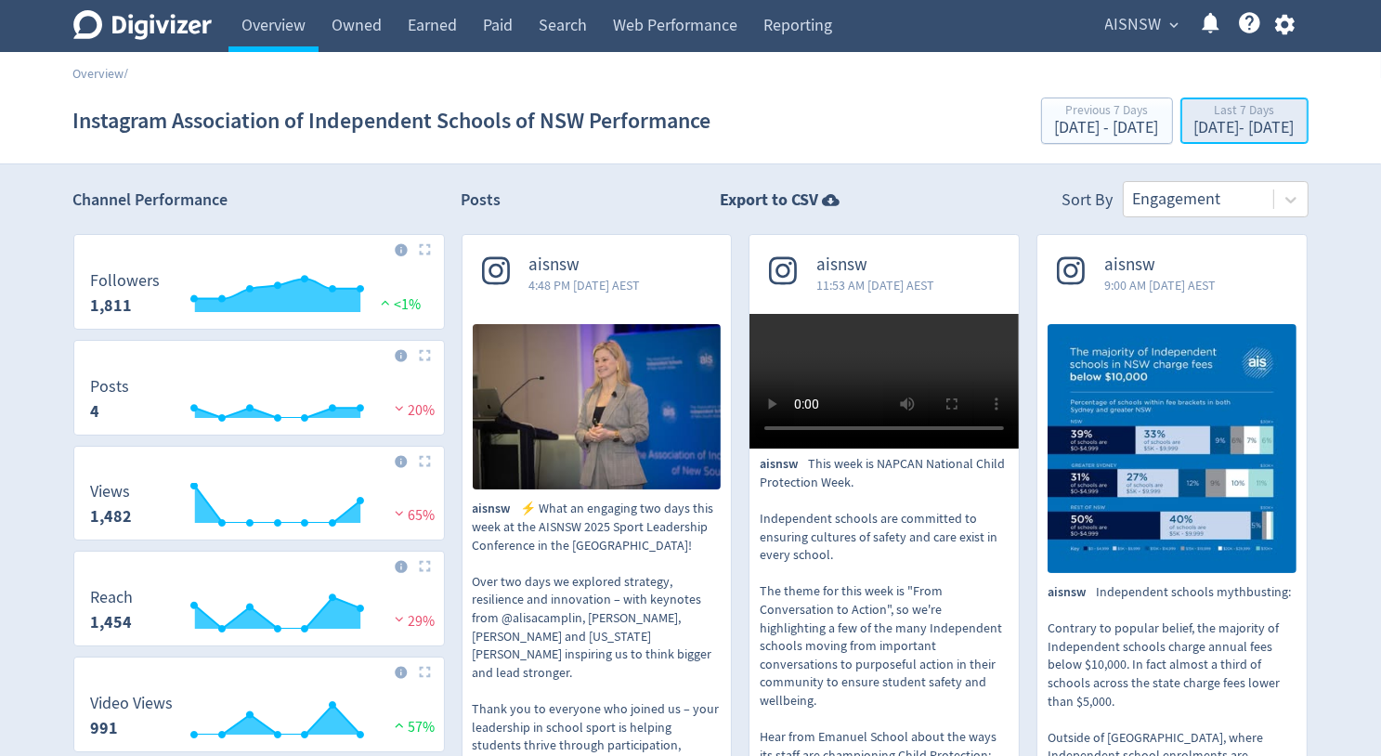
click at [1240, 123] on div "[DATE] - [DATE]" at bounding box center [1244, 128] width 100 height 17
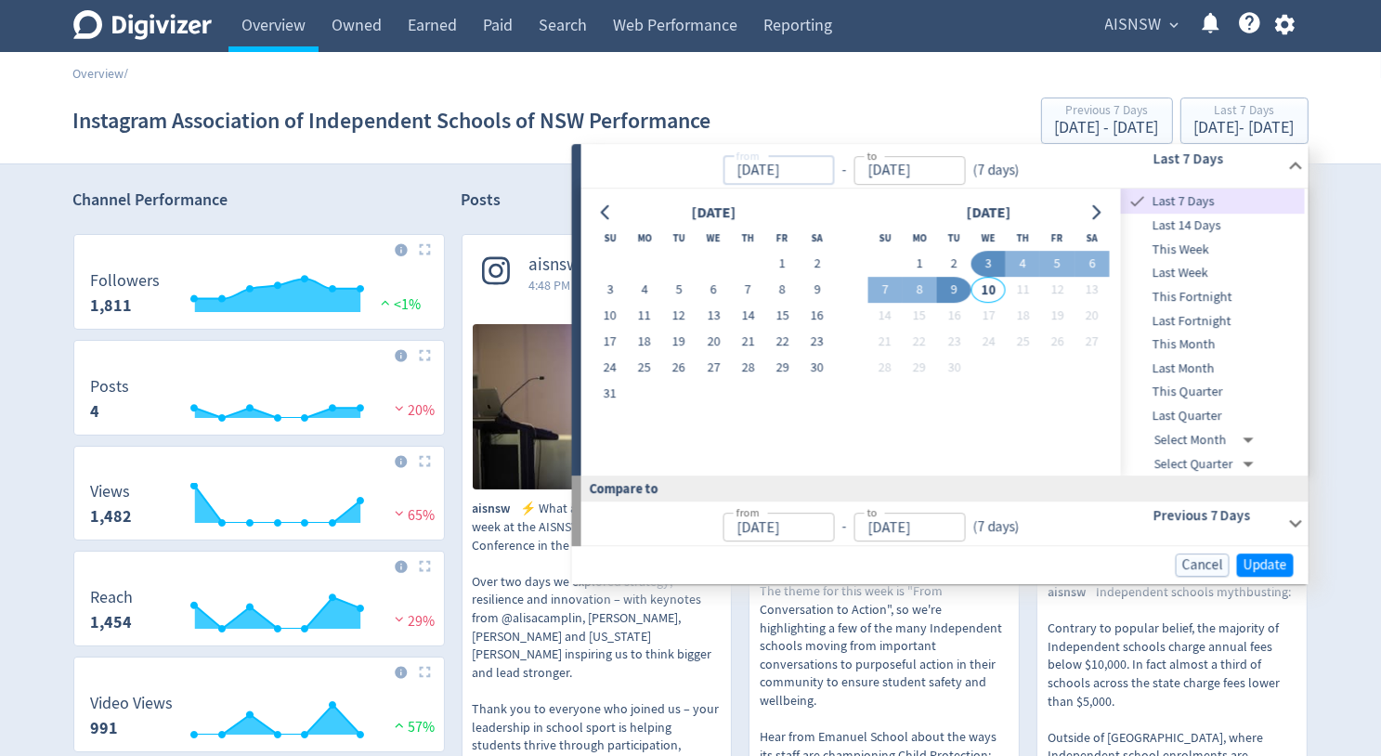
click at [782, 168] on input "[DATE]" at bounding box center [777, 170] width 111 height 29
click at [612, 213] on icon "Go to previous month" at bounding box center [606, 212] width 15 height 15
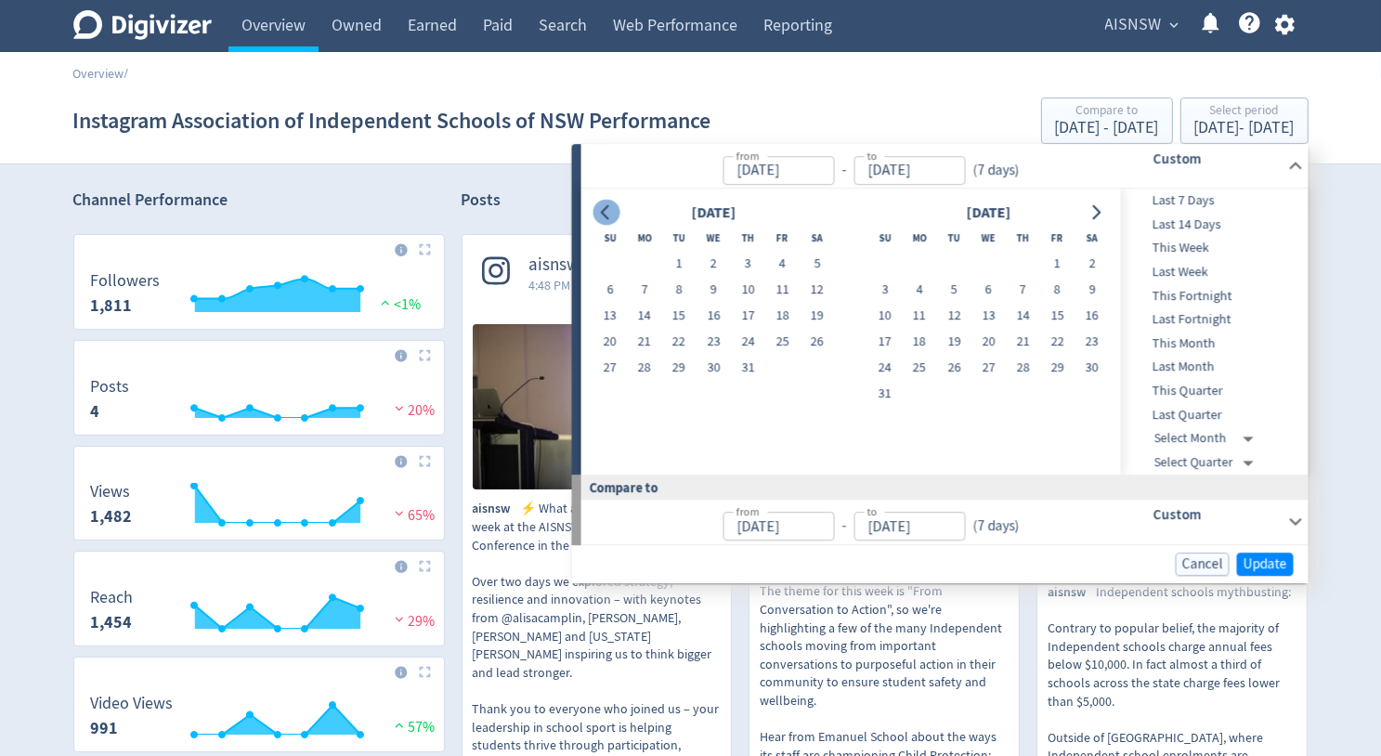
click at [612, 213] on icon "Go to previous month" at bounding box center [606, 212] width 15 height 15
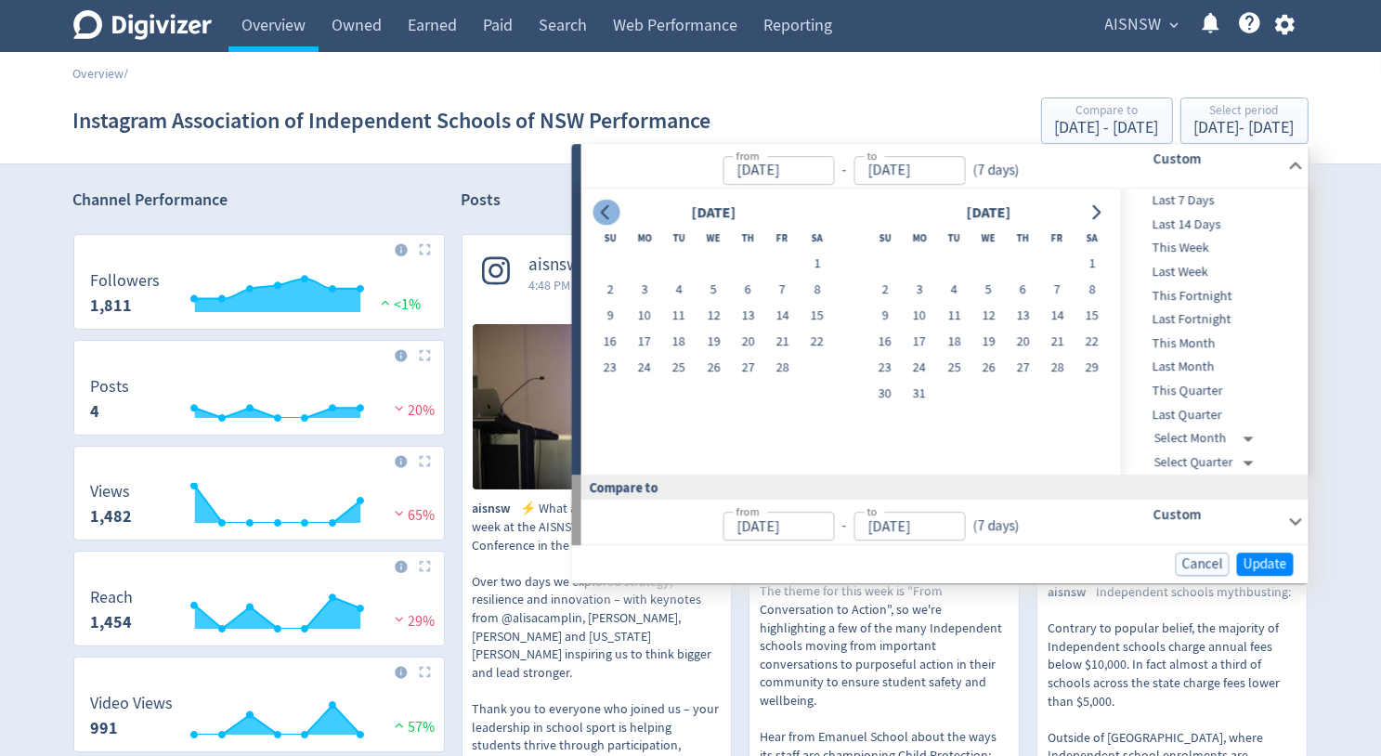
click at [612, 213] on icon "Go to previous month" at bounding box center [606, 212] width 15 height 15
click at [713, 269] on button "1" at bounding box center [713, 265] width 34 height 26
type input "[DATE]"
click at [1104, 211] on button "Go to next month" at bounding box center [1095, 213] width 27 height 26
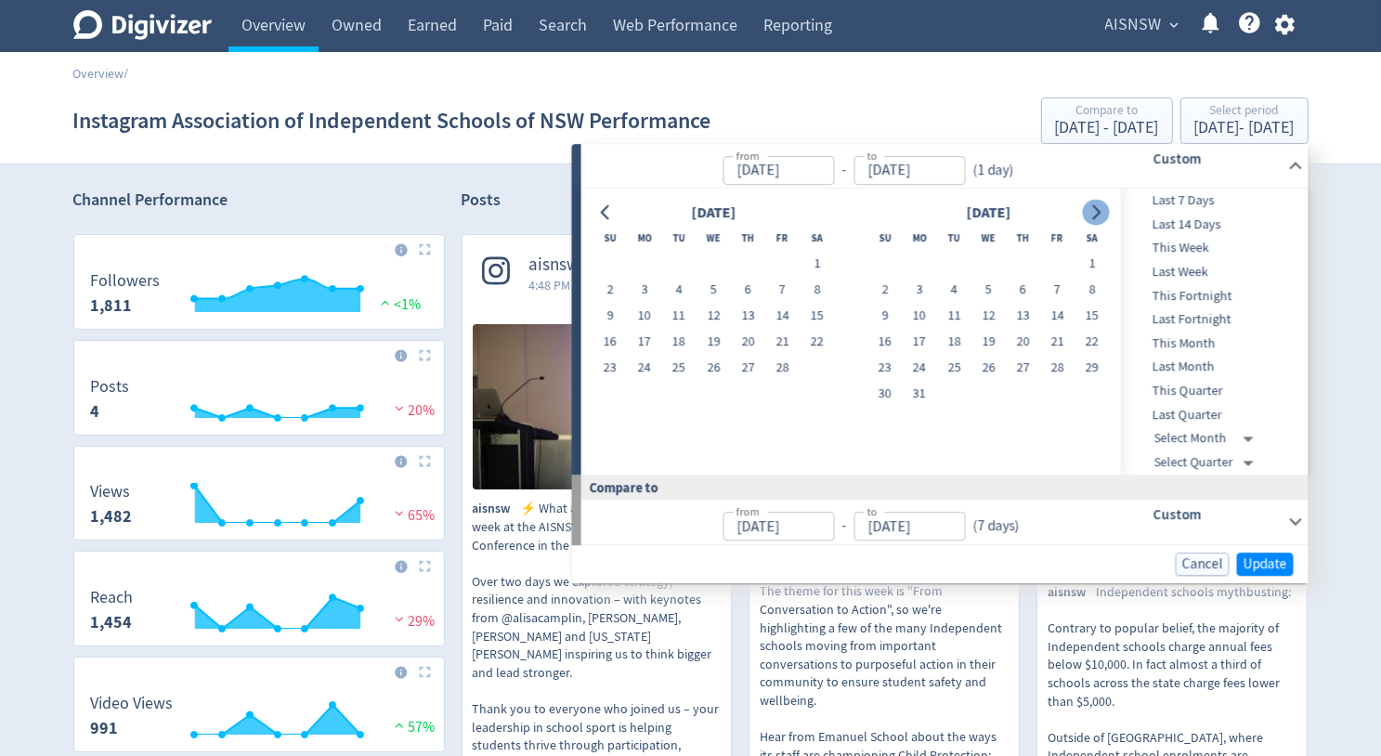
click at [1104, 211] on button "Go to next month" at bounding box center [1095, 213] width 27 height 26
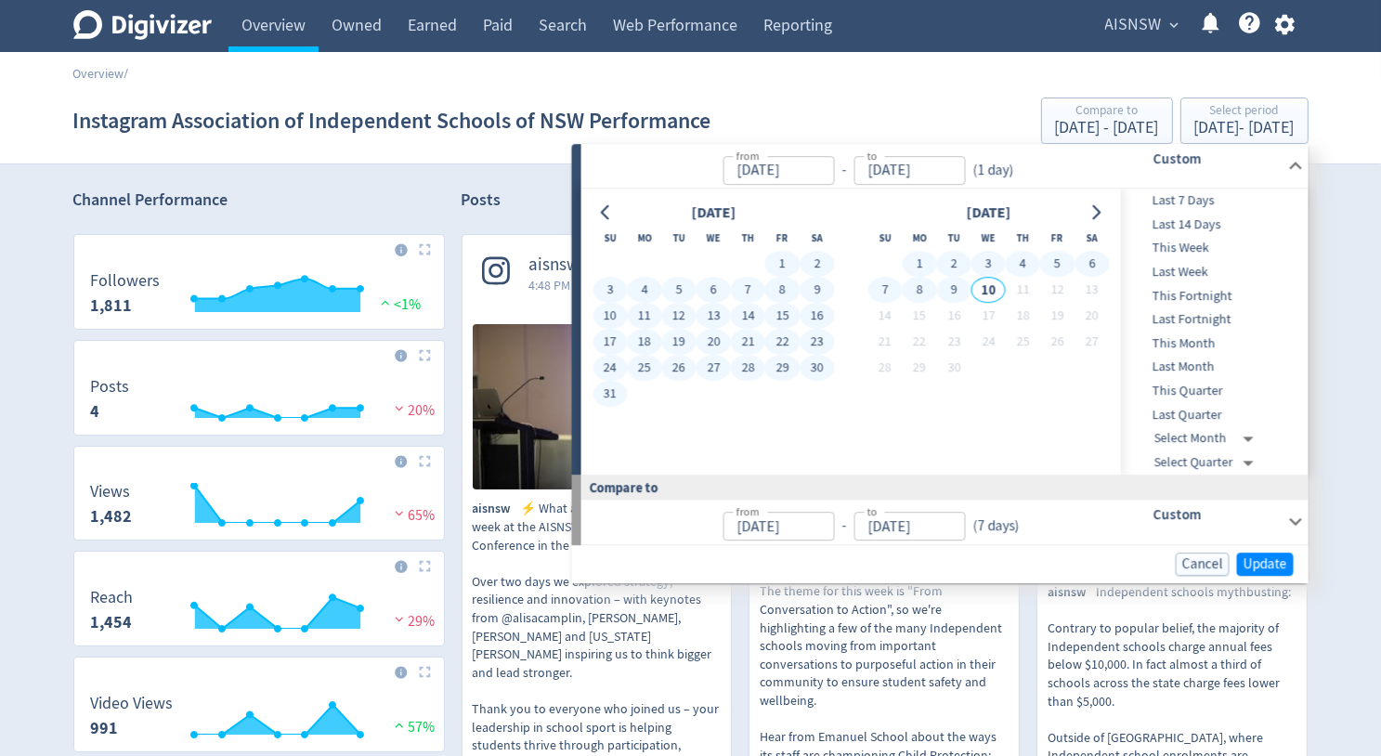
click at [961, 288] on button "9" at bounding box center [954, 291] width 34 height 26
type input "[DATE]"
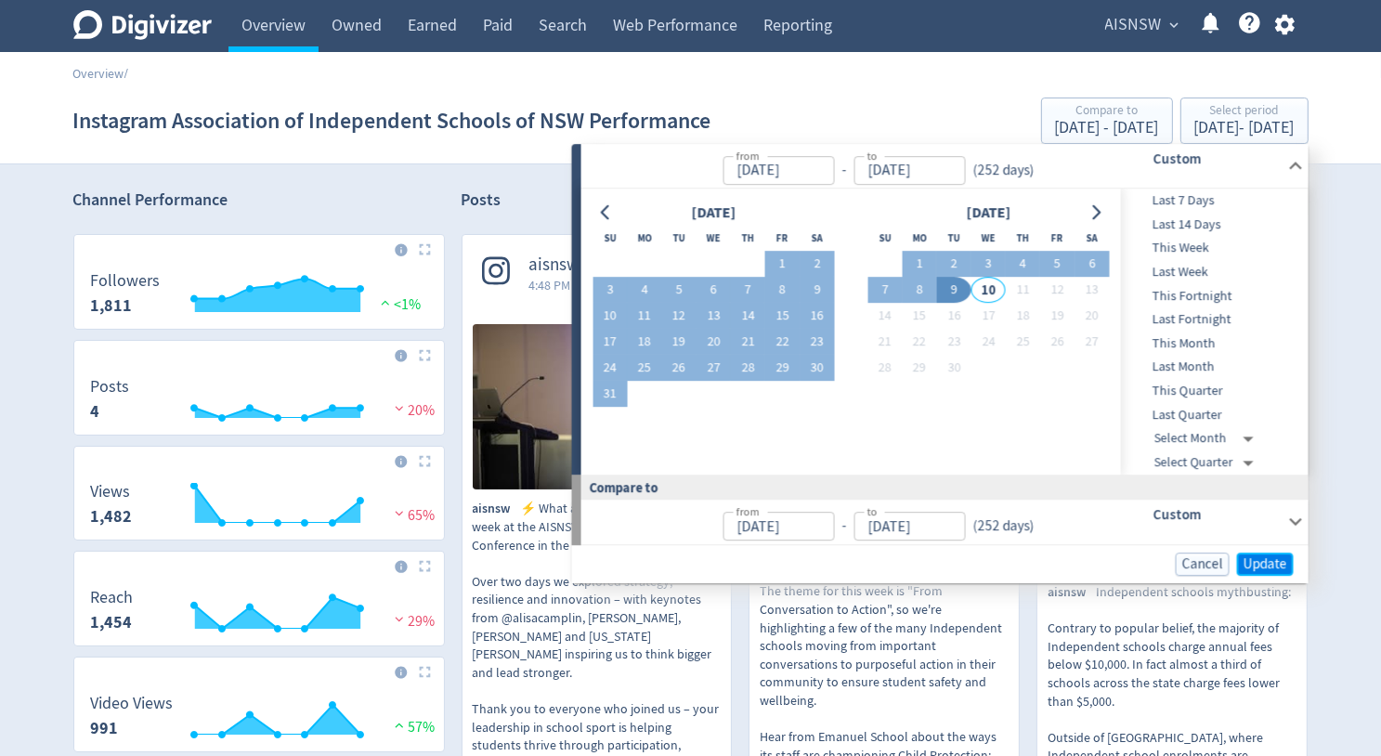
click at [1264, 563] on span "Update" at bounding box center [1265, 564] width 44 height 14
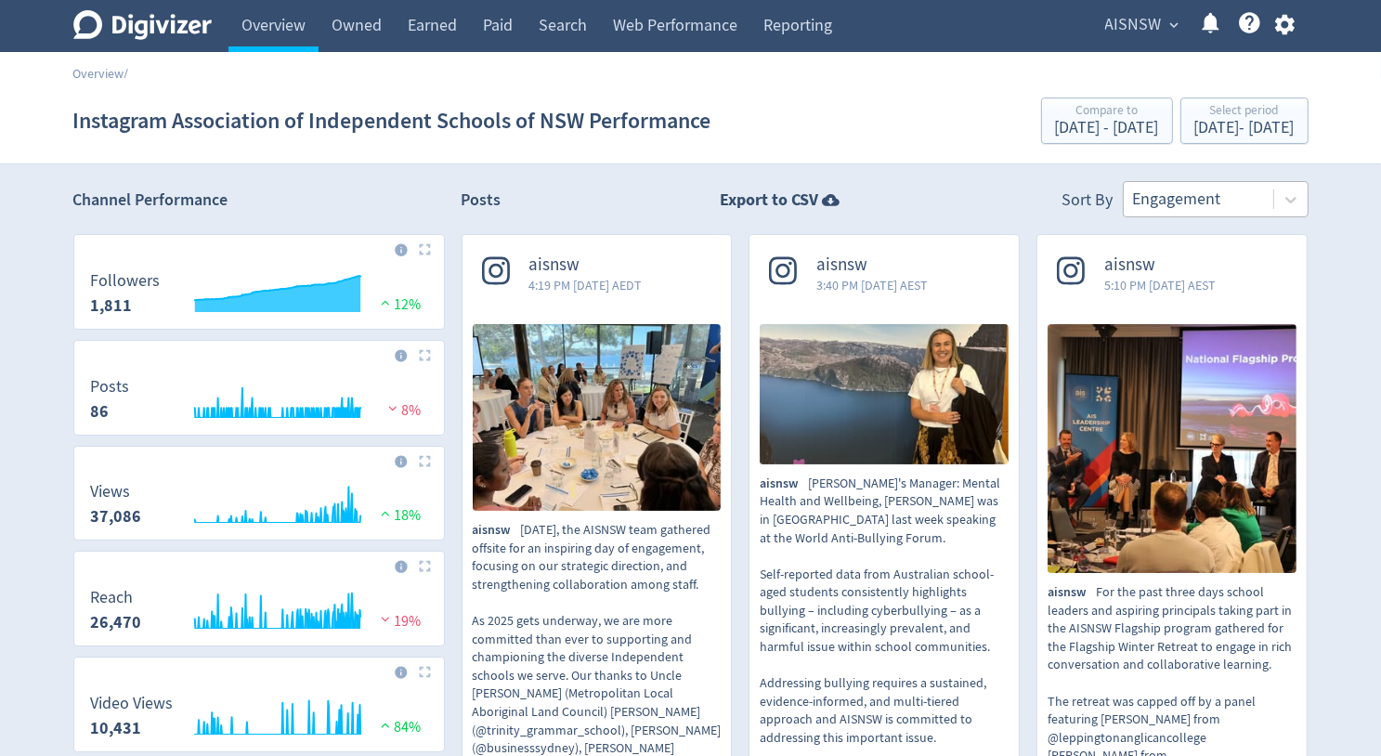
click at [1259, 208] on div at bounding box center [1198, 199] width 131 height 27
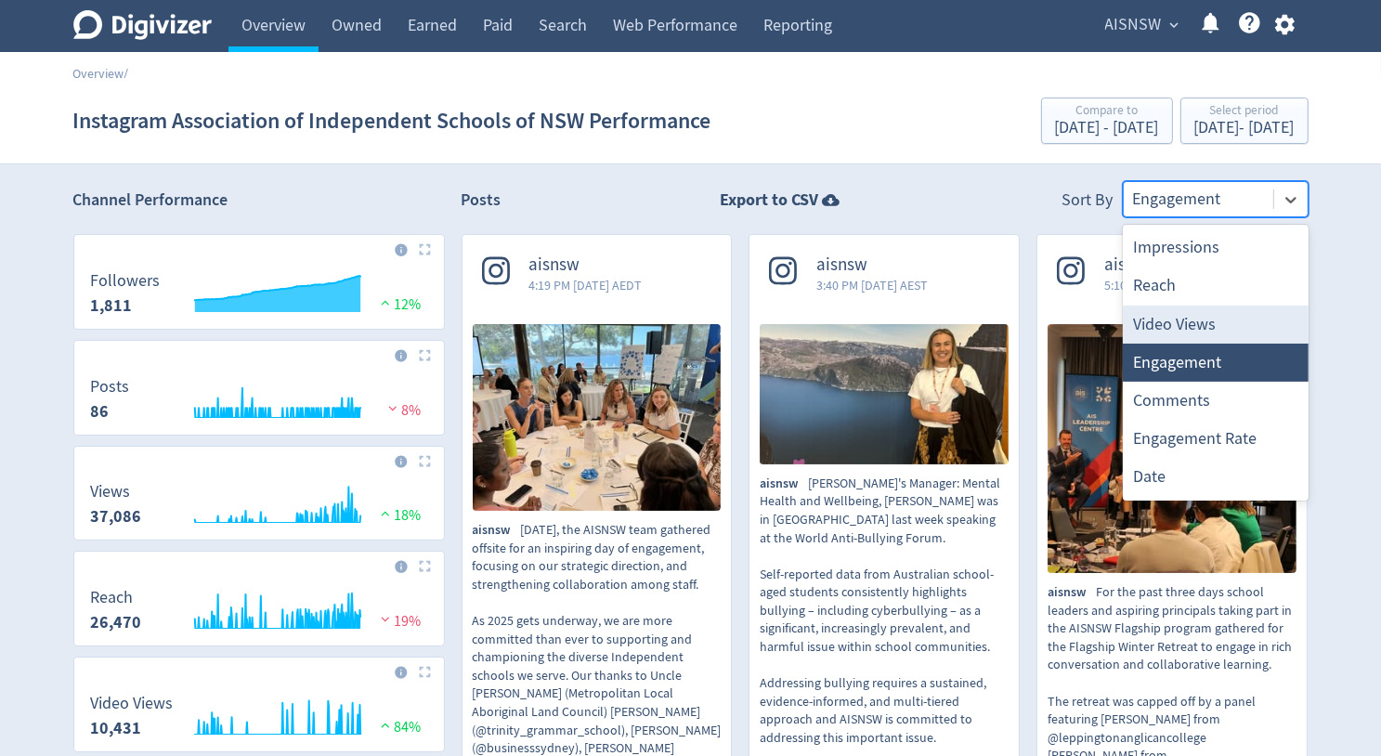
click at [1216, 317] on div "Video Views" at bounding box center [1216, 324] width 186 height 38
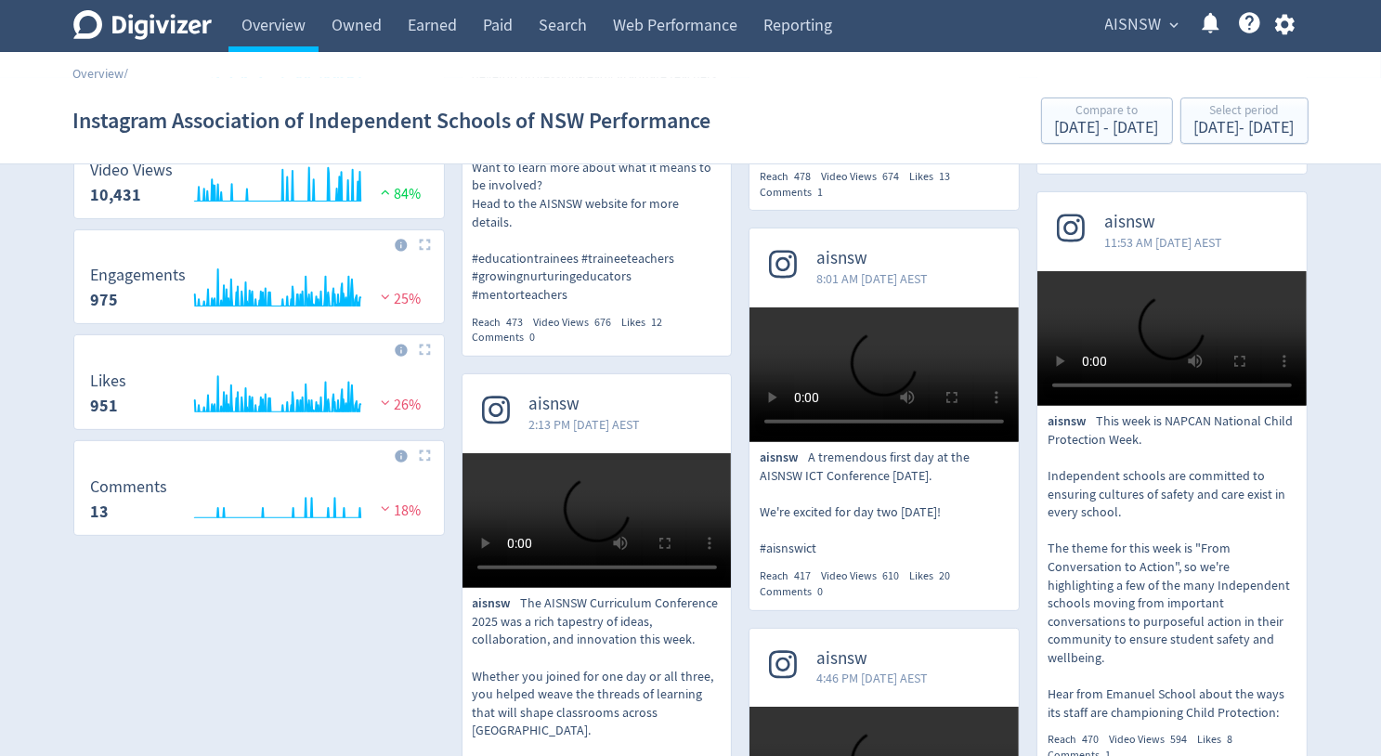
scroll to position [557, 0]
